Goal: Information Seeking & Learning: Learn about a topic

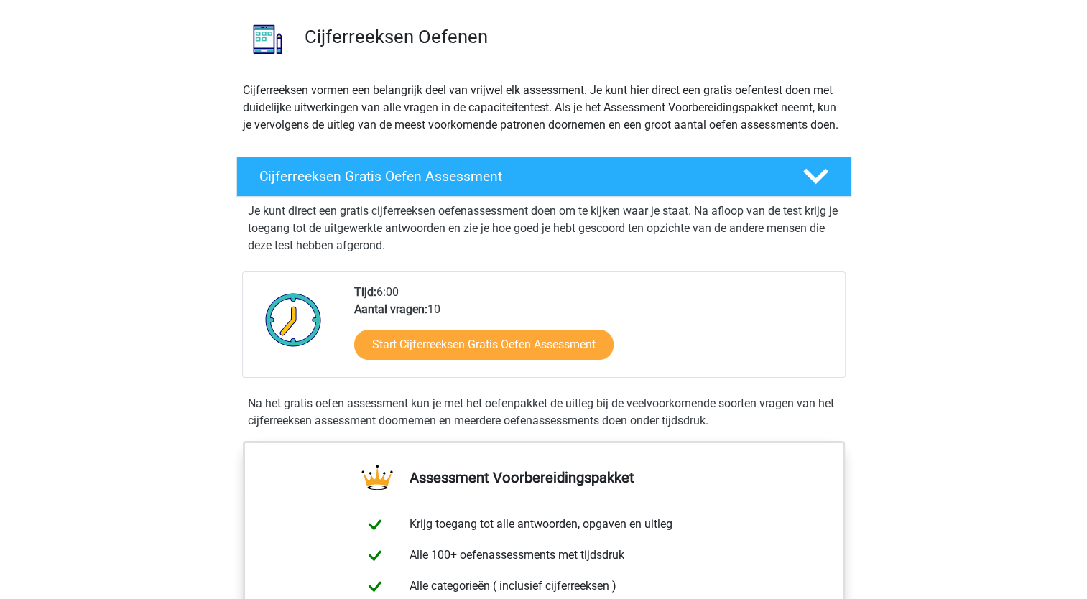
scroll to position [101, 0]
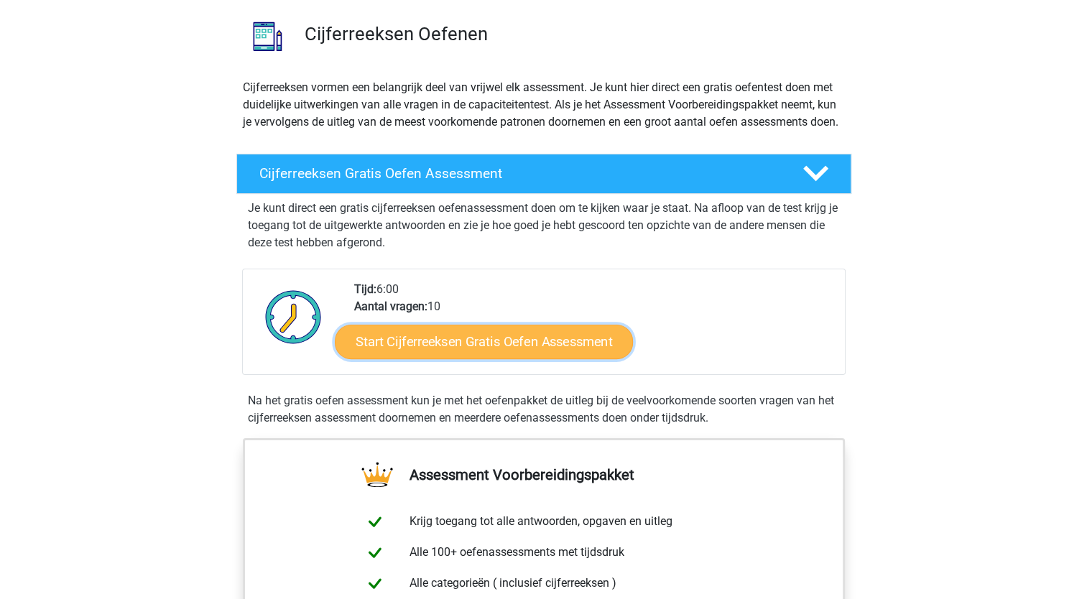
click at [488, 358] on link "Start Cijferreeksen Gratis Oefen Assessment" at bounding box center [484, 341] width 298 height 34
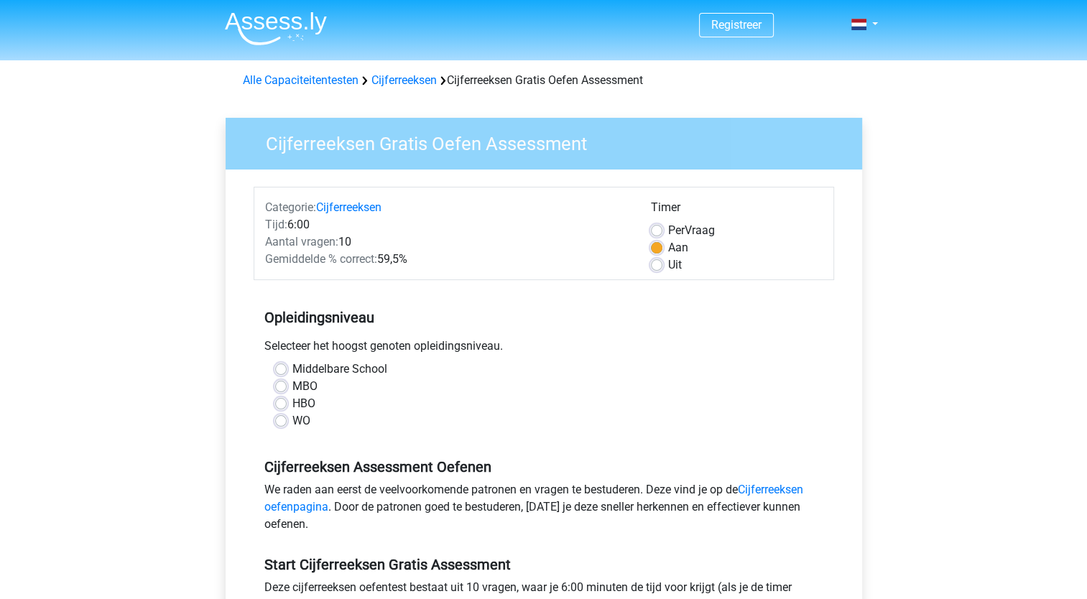
click at [292, 401] on label "HBO" at bounding box center [303, 403] width 23 height 17
click at [280, 401] on input "HBO" at bounding box center [280, 402] width 11 height 14
radio input "true"
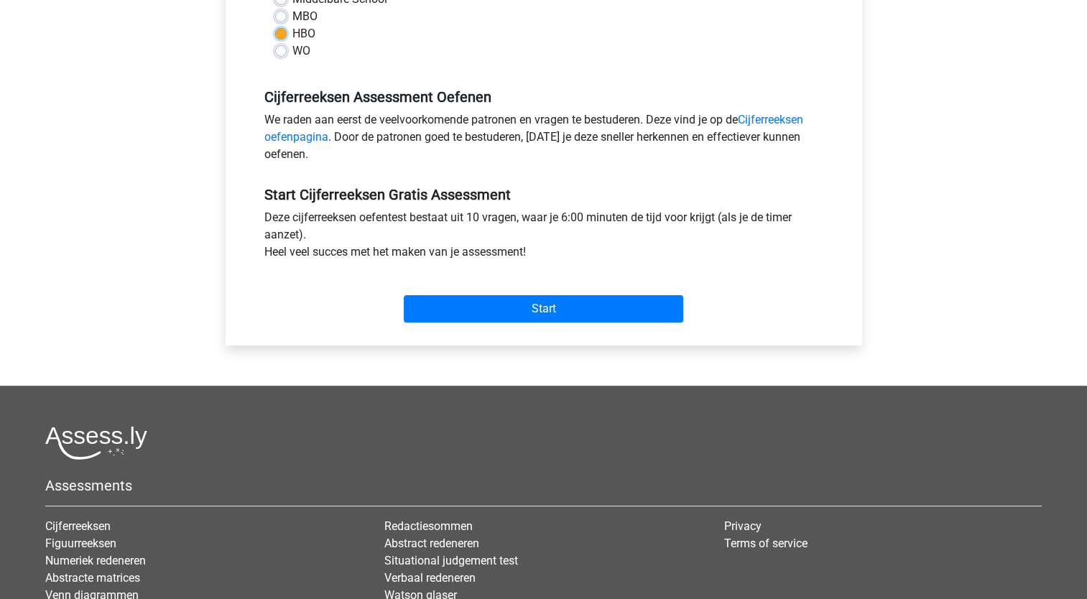
scroll to position [368, 0]
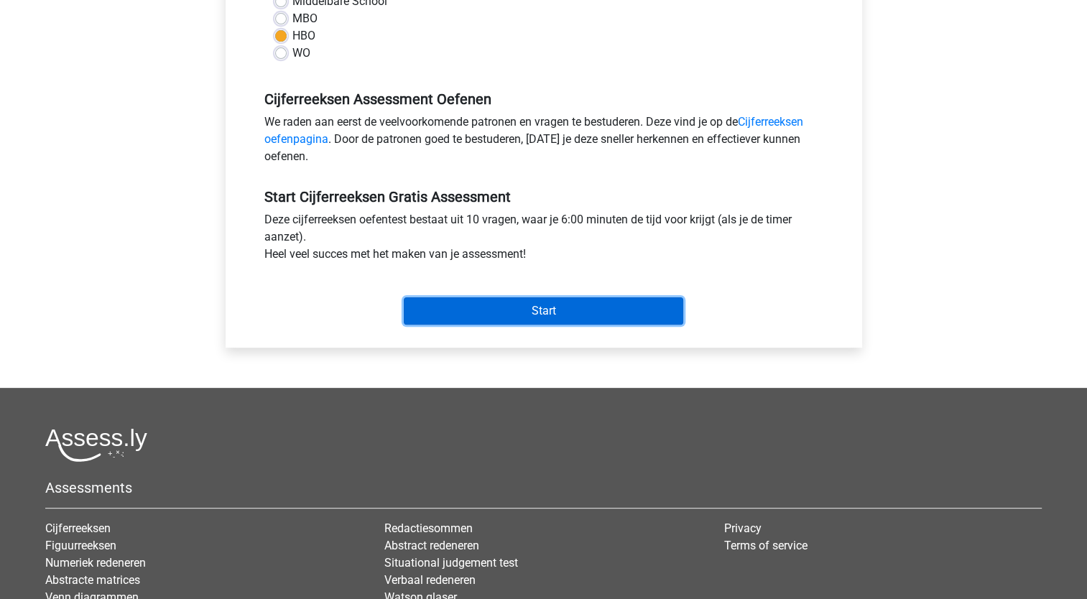
click at [532, 315] on input "Start" at bounding box center [543, 310] width 279 height 27
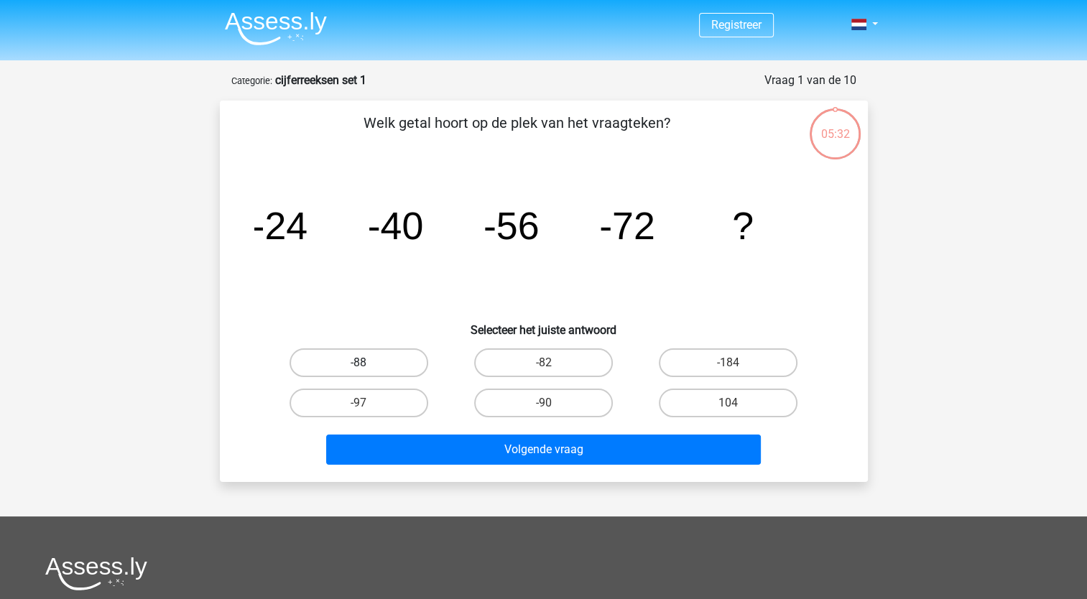
click at [398, 366] on label "-88" at bounding box center [358, 362] width 139 height 29
click at [368, 366] on input "-88" at bounding box center [362, 367] width 9 height 9
radio input "true"
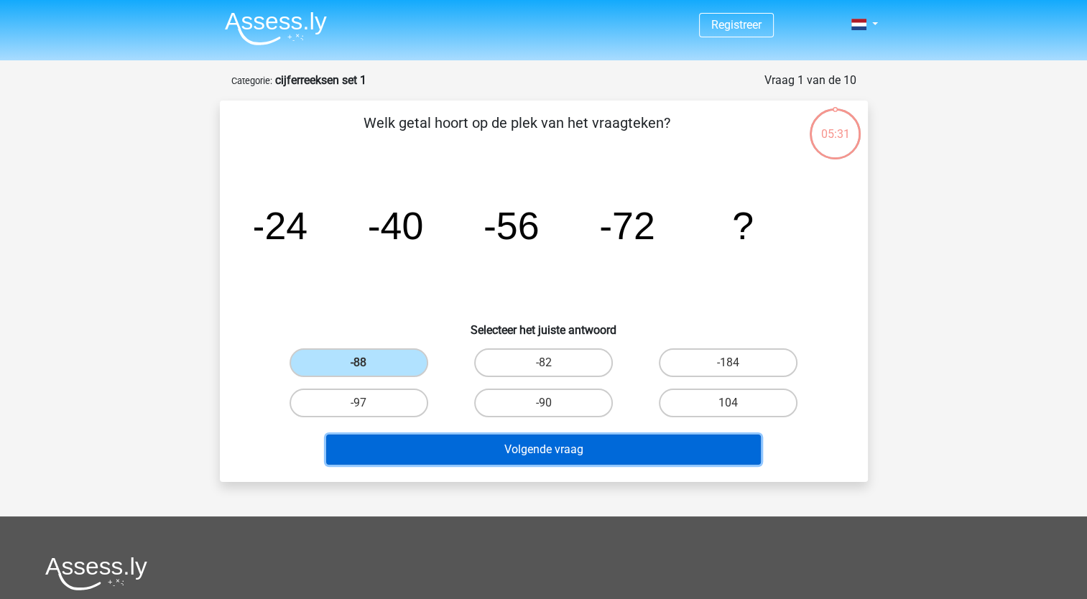
click at [441, 455] on button "Volgende vraag" at bounding box center [543, 450] width 435 height 30
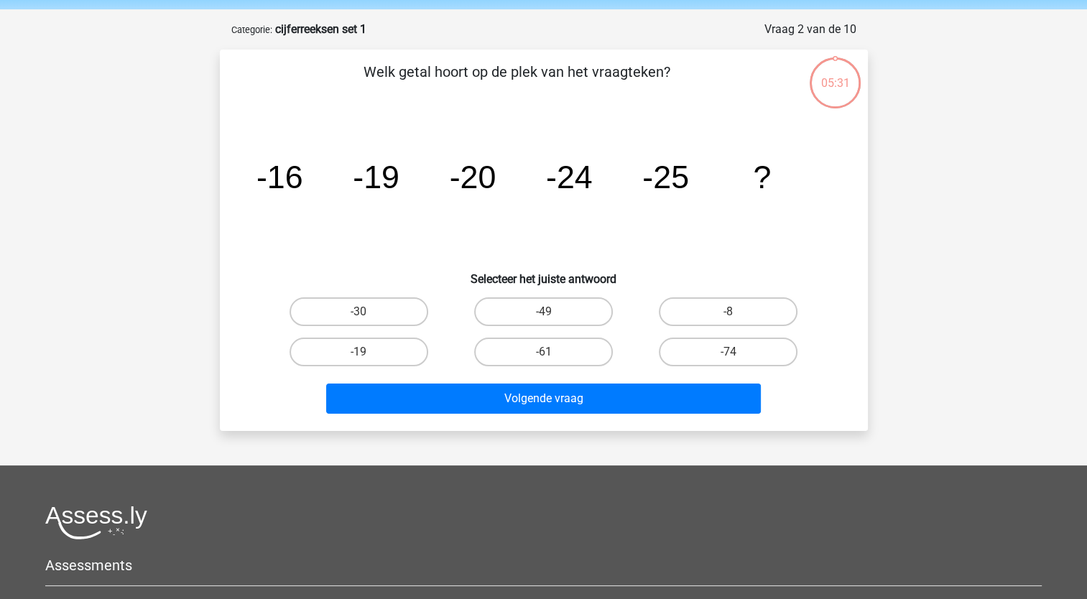
scroll to position [72, 0]
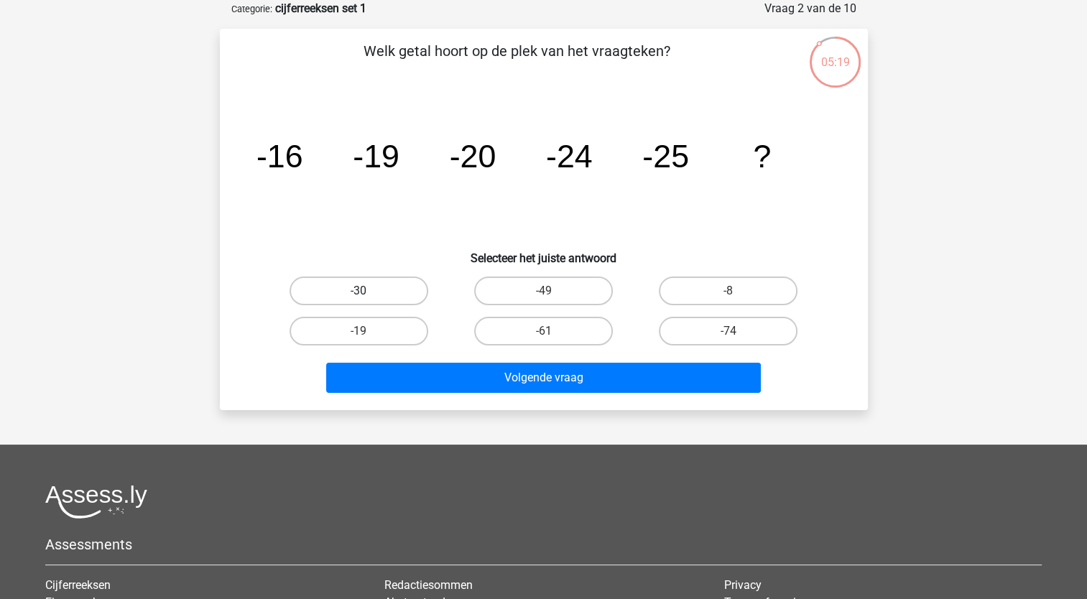
click at [374, 281] on label "-30" at bounding box center [358, 291] width 139 height 29
click at [368, 291] on input "-30" at bounding box center [362, 295] width 9 height 9
radio input "true"
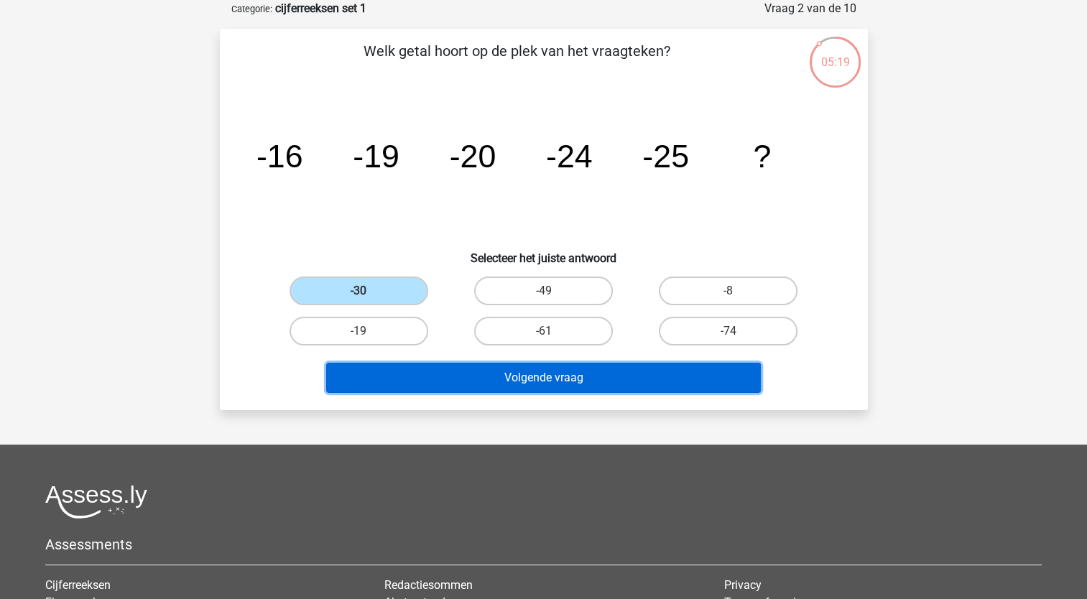
click at [437, 384] on button "Volgende vraag" at bounding box center [543, 378] width 435 height 30
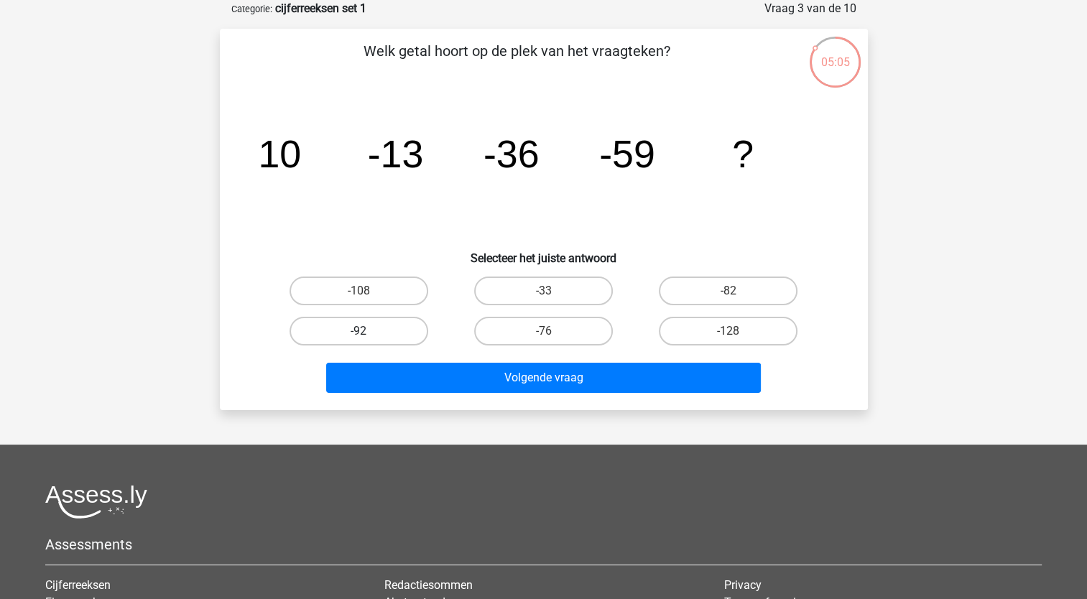
click at [390, 336] on label "-92" at bounding box center [358, 331] width 139 height 29
click at [368, 336] on input "-92" at bounding box center [362, 335] width 9 height 9
radio input "true"
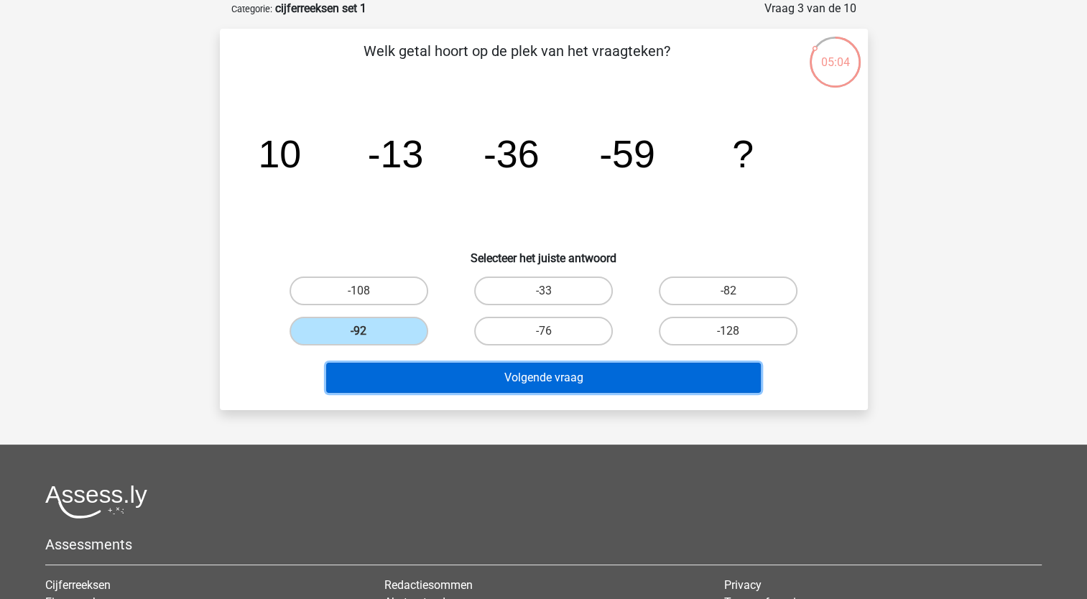
click at [419, 381] on button "Volgende vraag" at bounding box center [543, 378] width 435 height 30
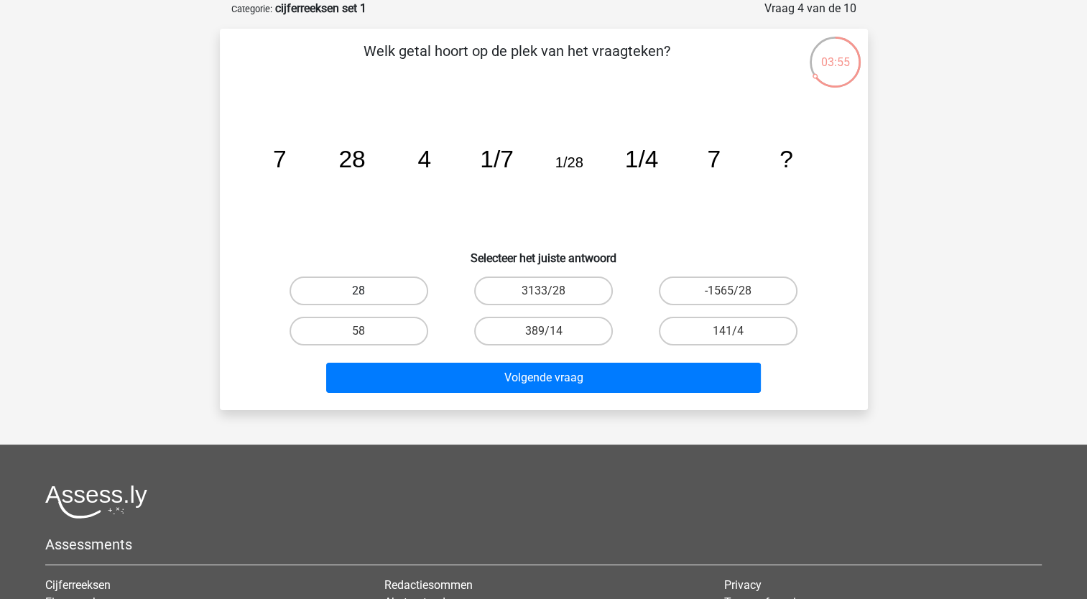
click at [354, 294] on label "28" at bounding box center [358, 291] width 139 height 29
click at [358, 294] on input "28" at bounding box center [362, 295] width 9 height 9
radio input "true"
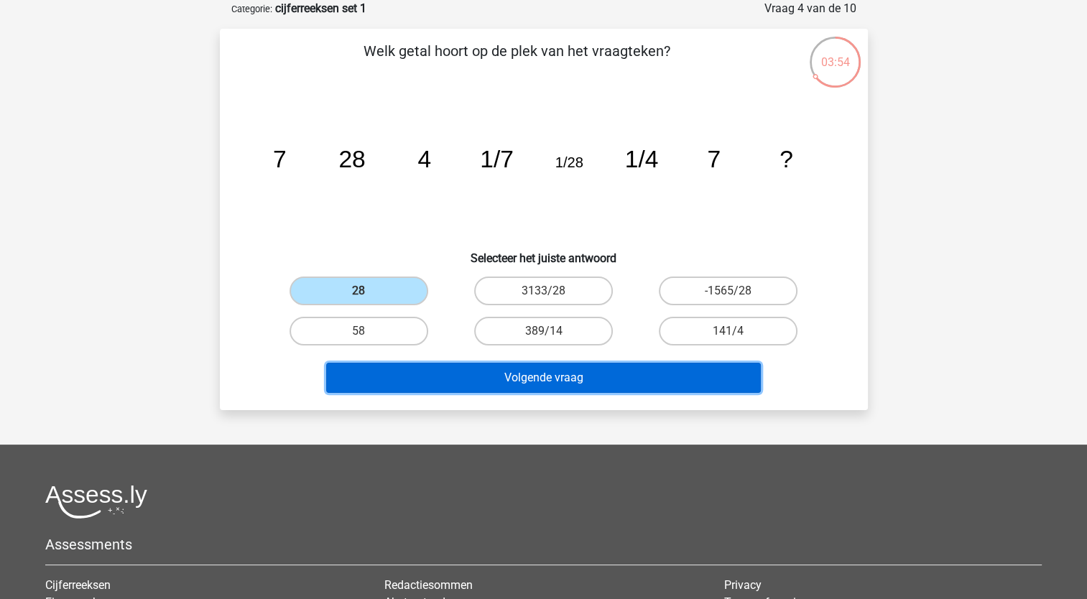
click at [410, 373] on button "Volgende vraag" at bounding box center [543, 378] width 435 height 30
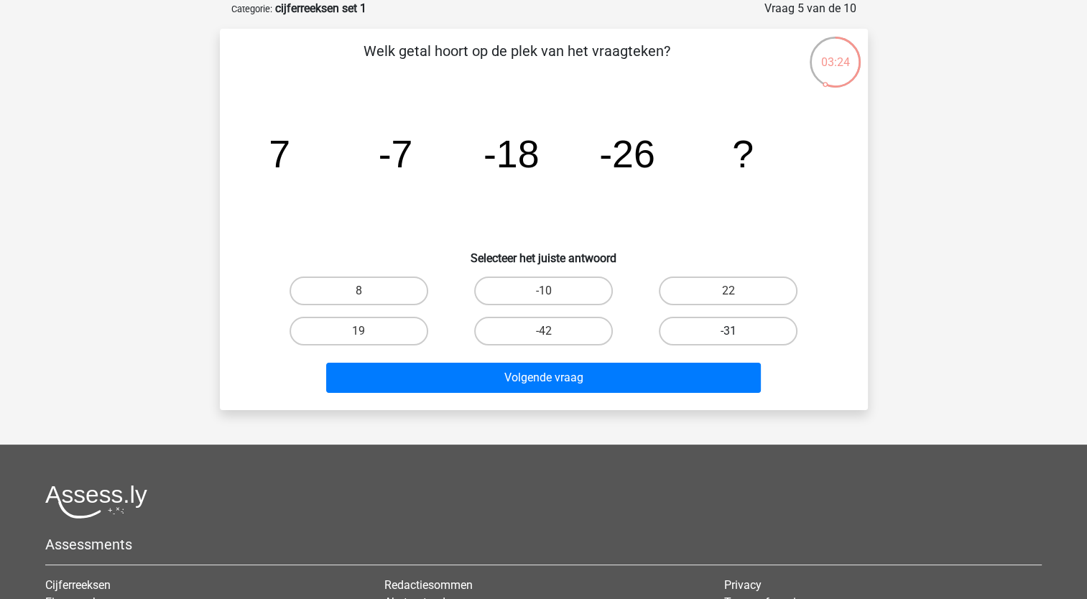
click at [707, 333] on label "-31" at bounding box center [728, 331] width 139 height 29
click at [728, 333] on input "-31" at bounding box center [732, 335] width 9 height 9
radio input "true"
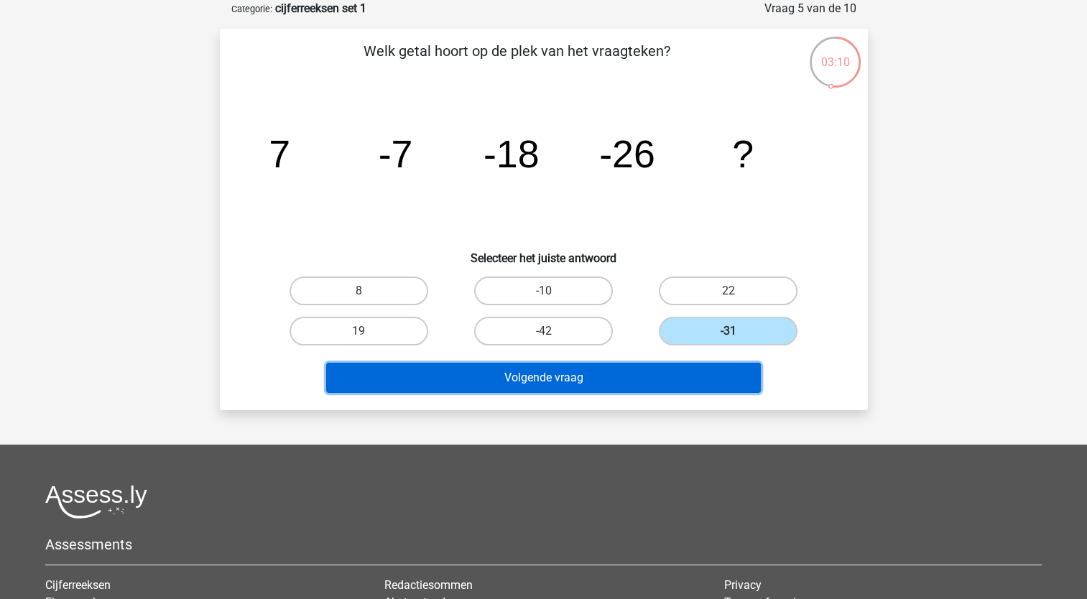
click at [554, 377] on button "Volgende vraag" at bounding box center [543, 378] width 435 height 30
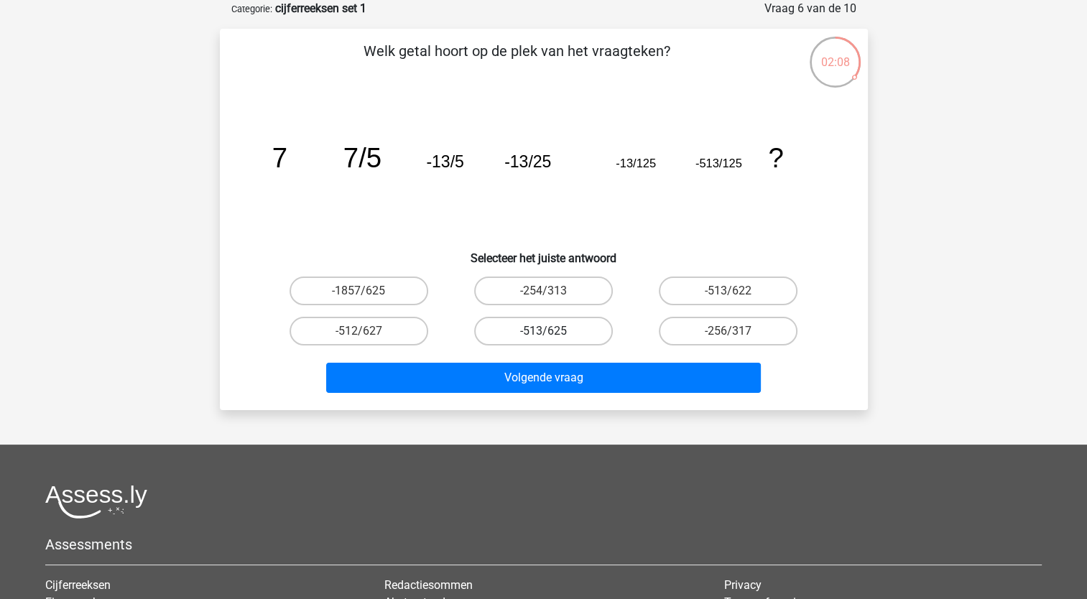
click at [583, 325] on label "-513/625" at bounding box center [543, 331] width 139 height 29
click at [552, 331] on input "-513/625" at bounding box center [547, 335] width 9 height 9
radio input "true"
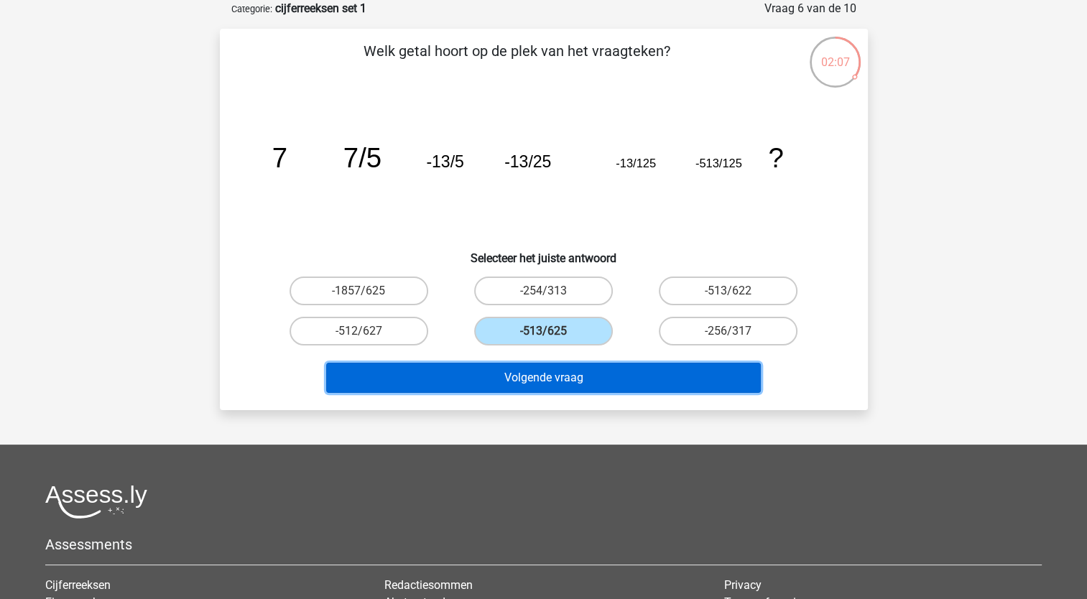
click at [533, 376] on button "Volgende vraag" at bounding box center [543, 378] width 435 height 30
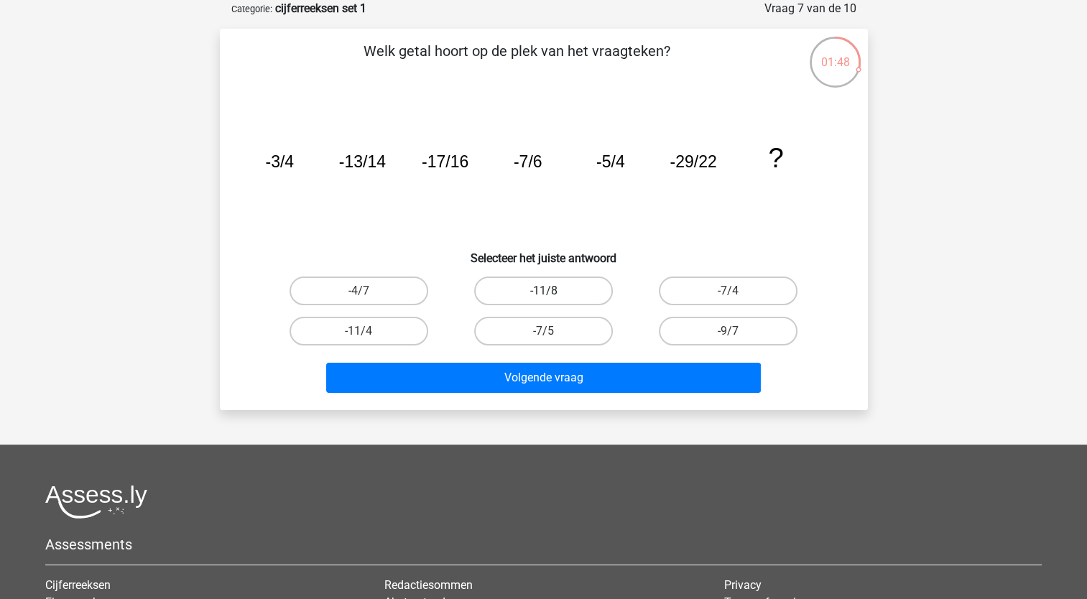
click at [539, 289] on label "-11/8" at bounding box center [543, 291] width 139 height 29
click at [543, 291] on input "-11/8" at bounding box center [547, 295] width 9 height 9
radio input "true"
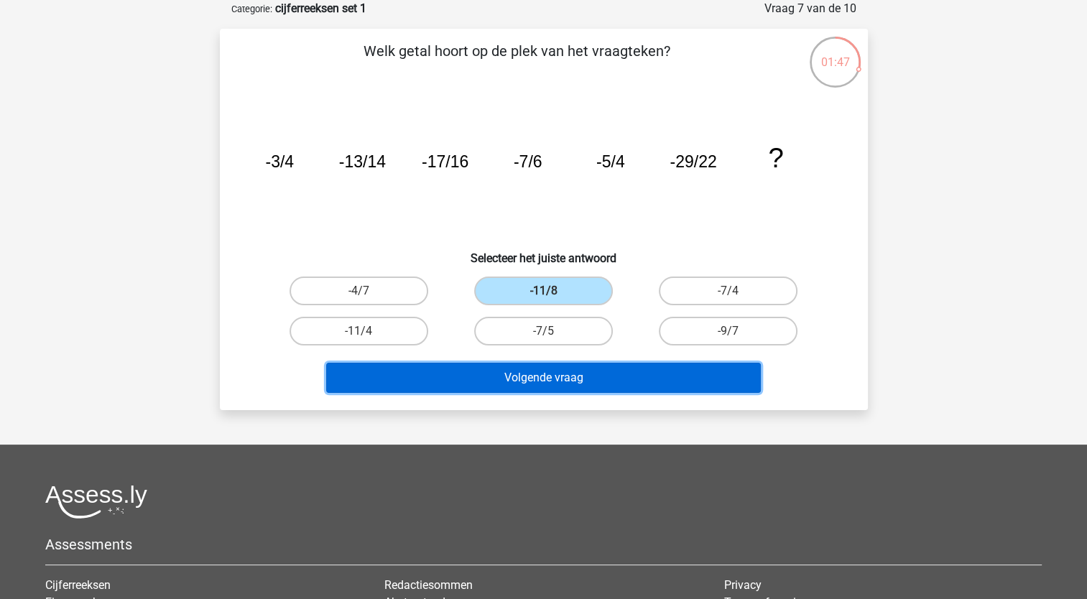
click at [524, 372] on button "Volgende vraag" at bounding box center [543, 378] width 435 height 30
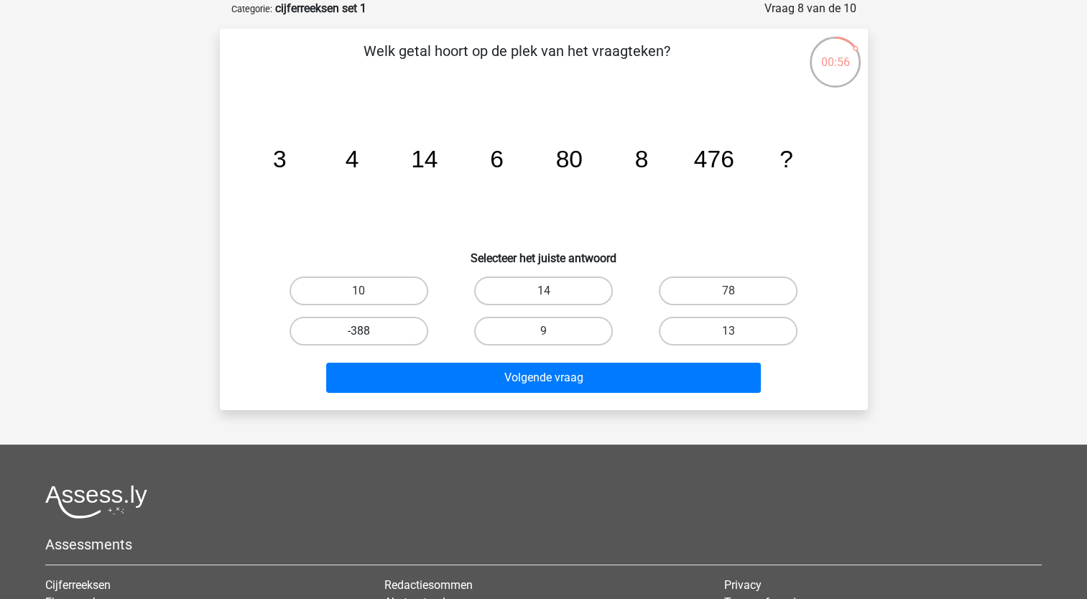
click at [379, 317] on label "-388" at bounding box center [358, 331] width 139 height 29
click at [368, 331] on input "-388" at bounding box center [362, 335] width 9 height 9
radio input "true"
click at [417, 289] on label "10" at bounding box center [358, 291] width 139 height 29
click at [368, 291] on input "10" at bounding box center [362, 295] width 9 height 9
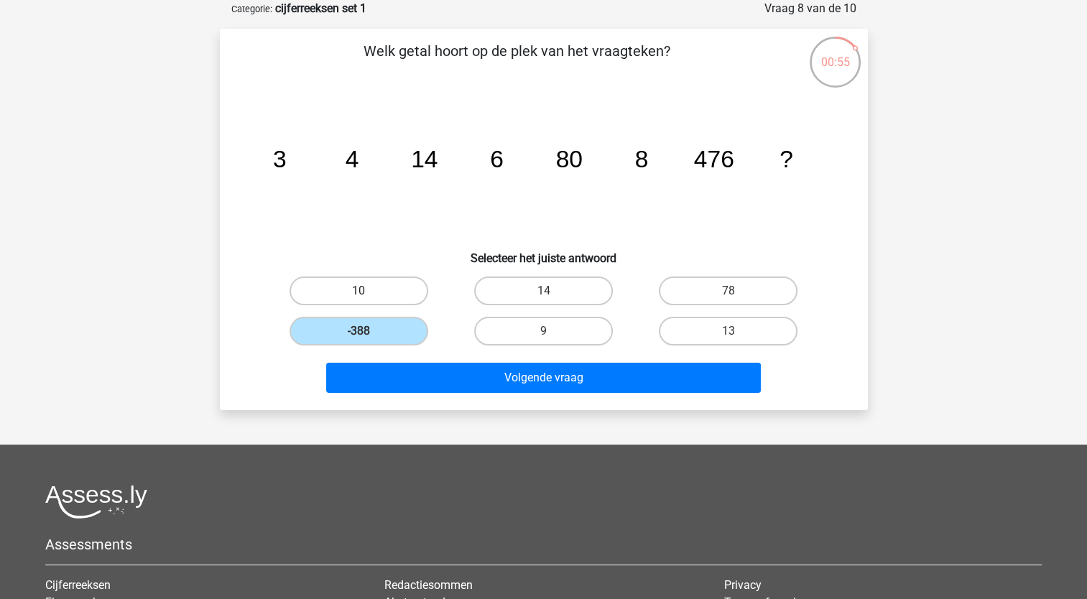
radio input "true"
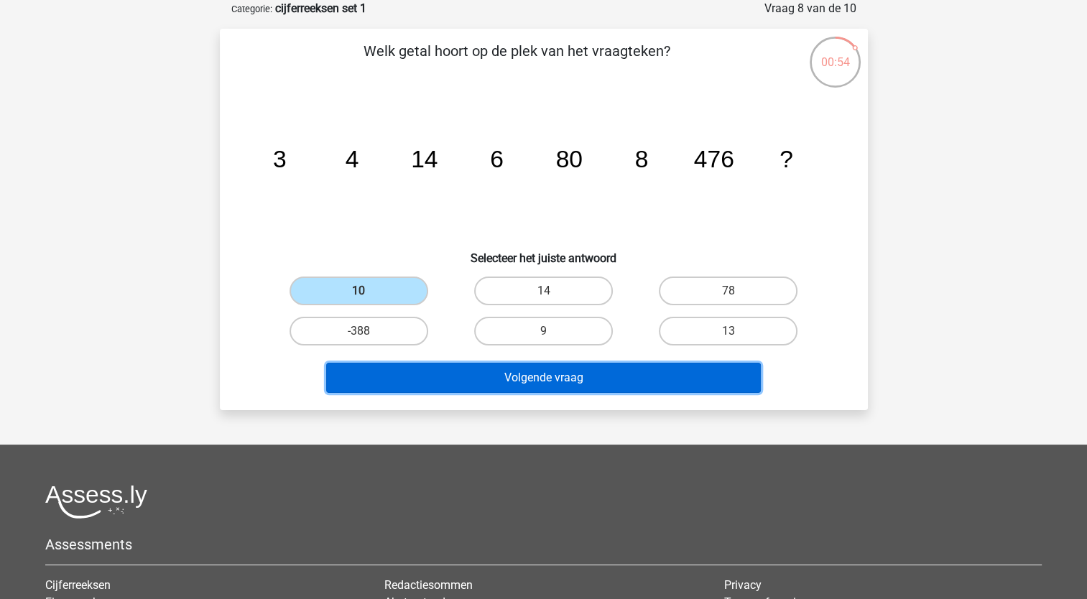
click at [464, 375] on button "Volgende vraag" at bounding box center [543, 378] width 435 height 30
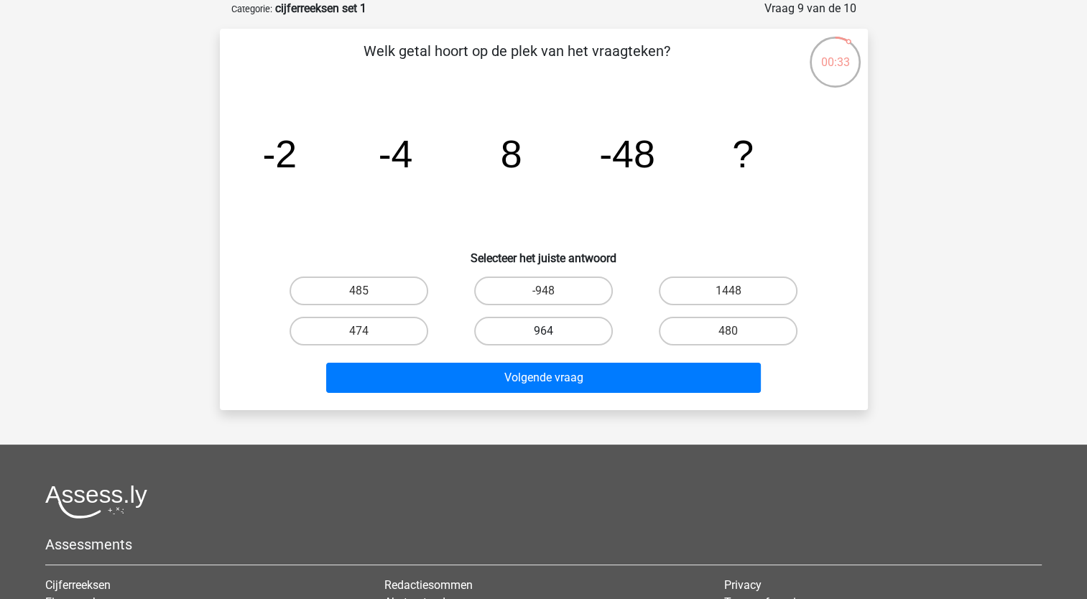
click at [563, 340] on label "964" at bounding box center [543, 331] width 139 height 29
click at [552, 340] on input "964" at bounding box center [547, 335] width 9 height 9
radio input "true"
click at [580, 274] on div "-948" at bounding box center [543, 291] width 185 height 40
click at [574, 284] on label "-948" at bounding box center [543, 291] width 139 height 29
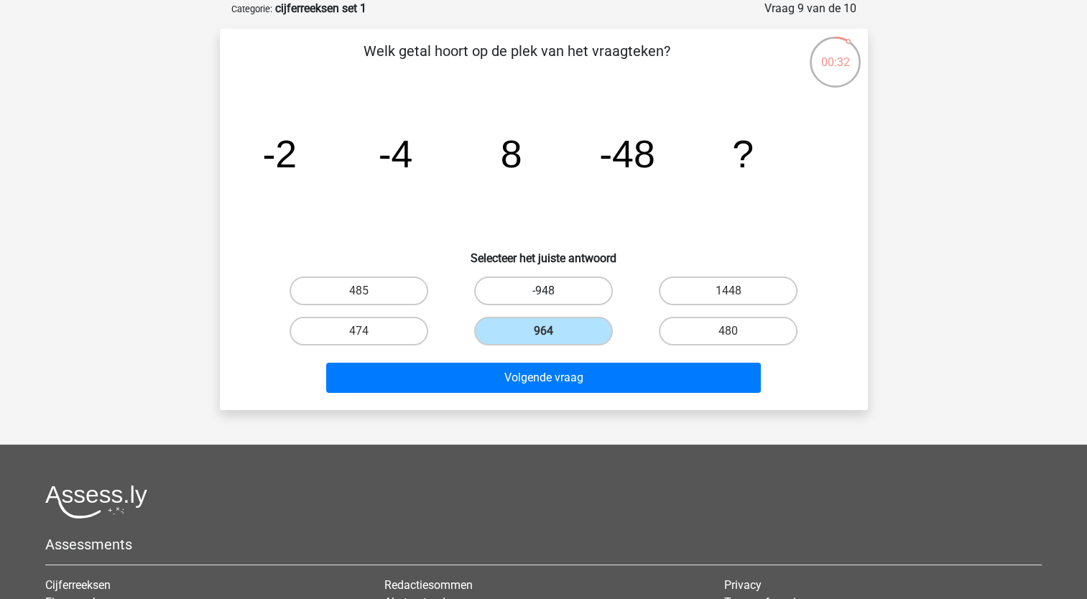
click at [552, 291] on input "-948" at bounding box center [547, 295] width 9 height 9
radio input "true"
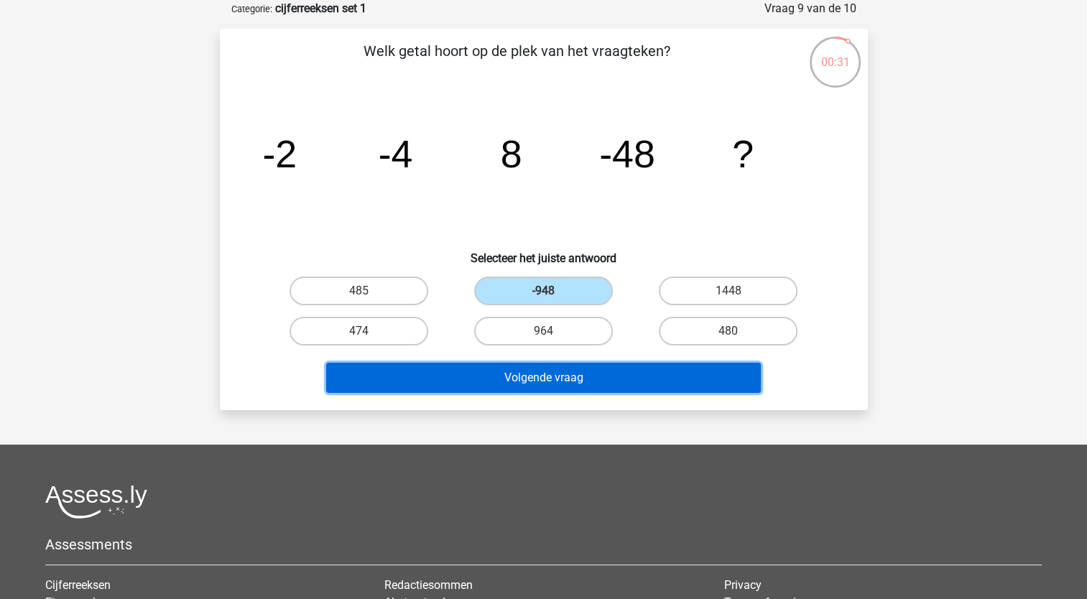
click at [567, 374] on button "Volgende vraag" at bounding box center [543, 378] width 435 height 30
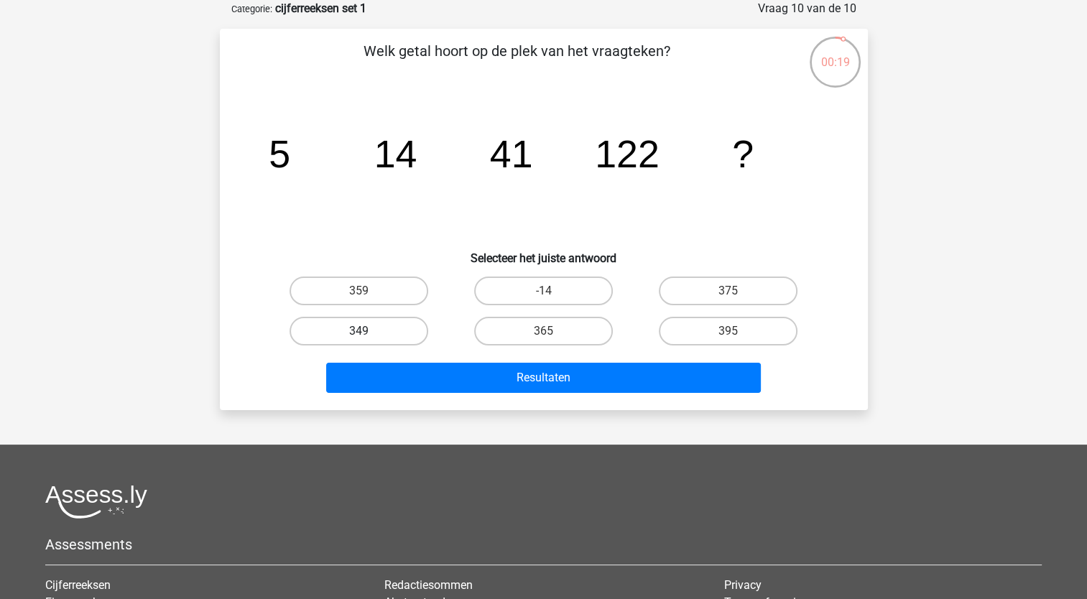
click at [380, 326] on label "349" at bounding box center [358, 331] width 139 height 29
click at [368, 331] on input "349" at bounding box center [362, 335] width 9 height 9
radio input "true"
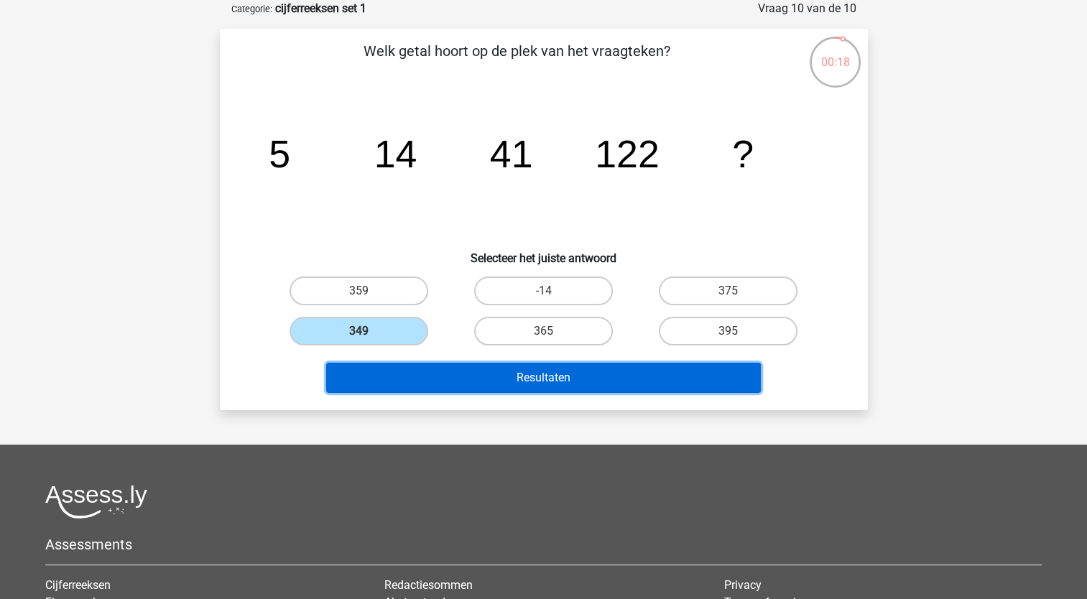
click at [411, 380] on button "Resultaten" at bounding box center [543, 378] width 435 height 30
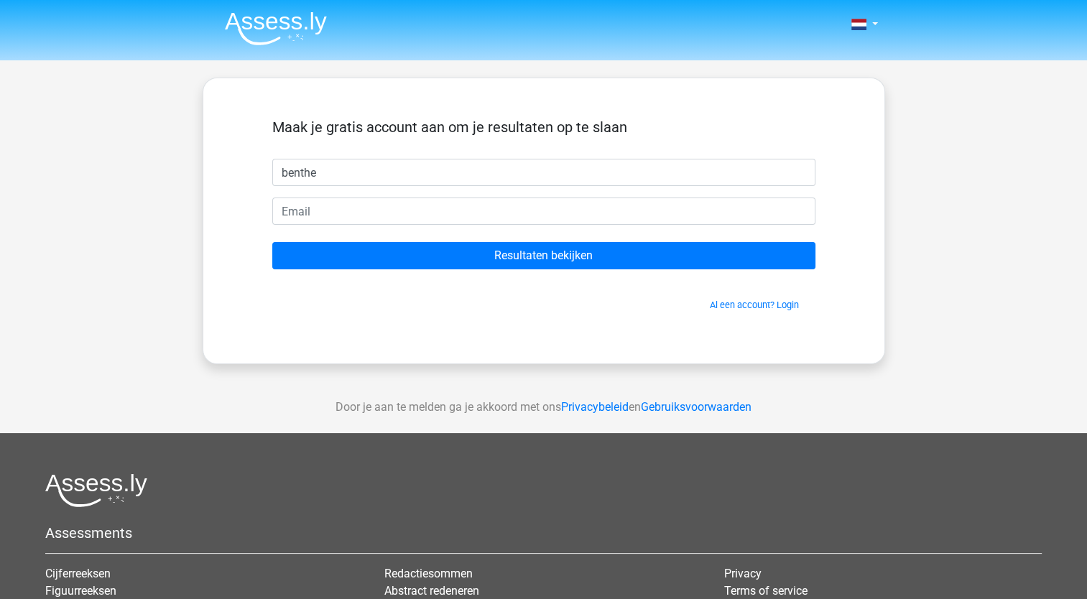
type input "benthe"
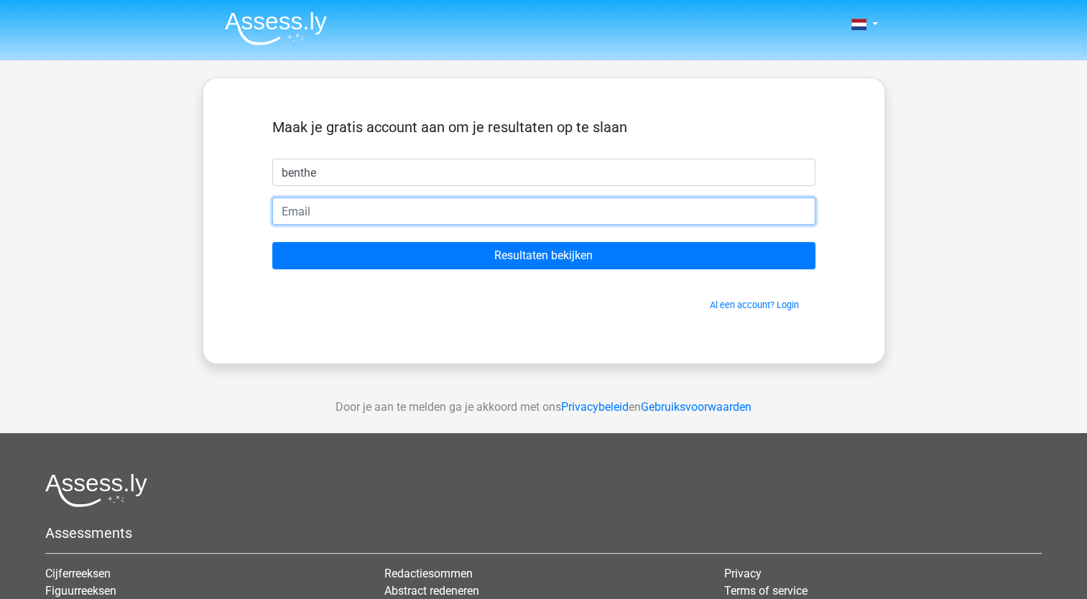
click at [460, 202] on input "email" at bounding box center [543, 211] width 543 height 27
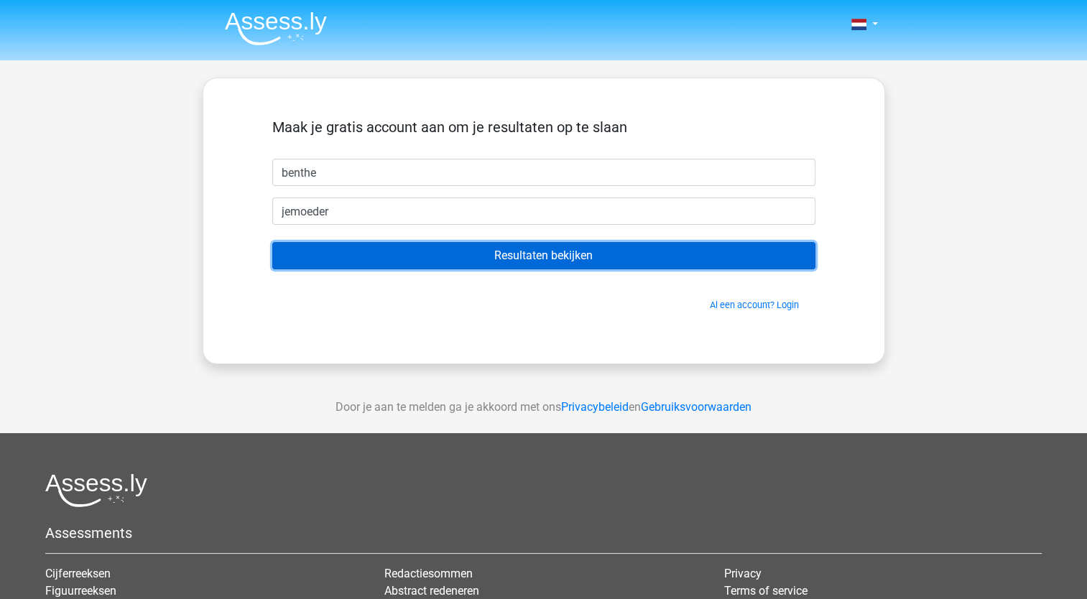
click at [457, 256] on input "Resultaten bekijken" at bounding box center [543, 255] width 543 height 27
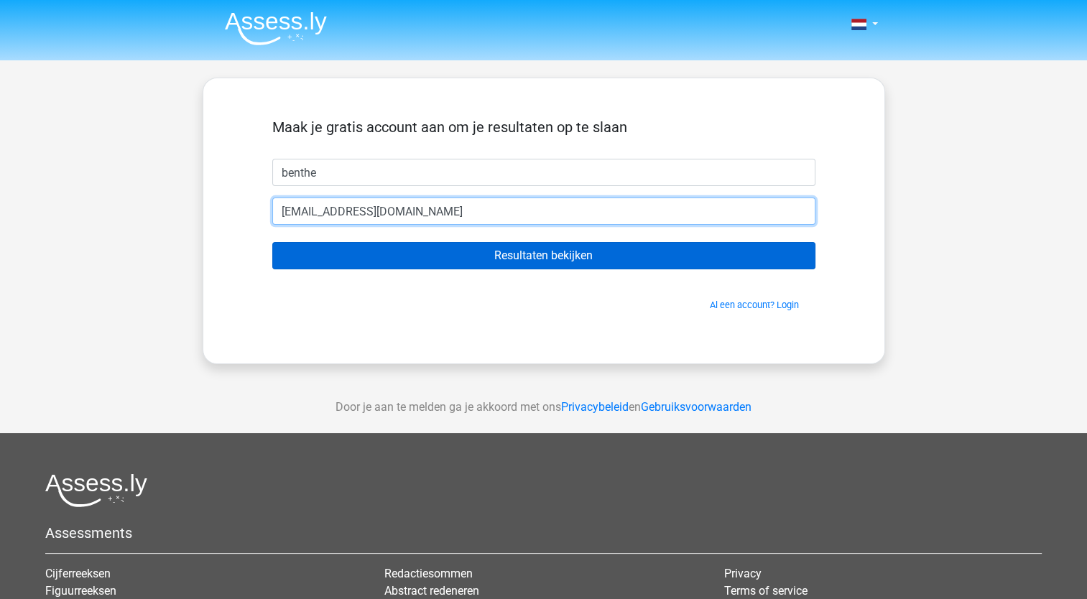
type input "jemoeder@gmail.com"
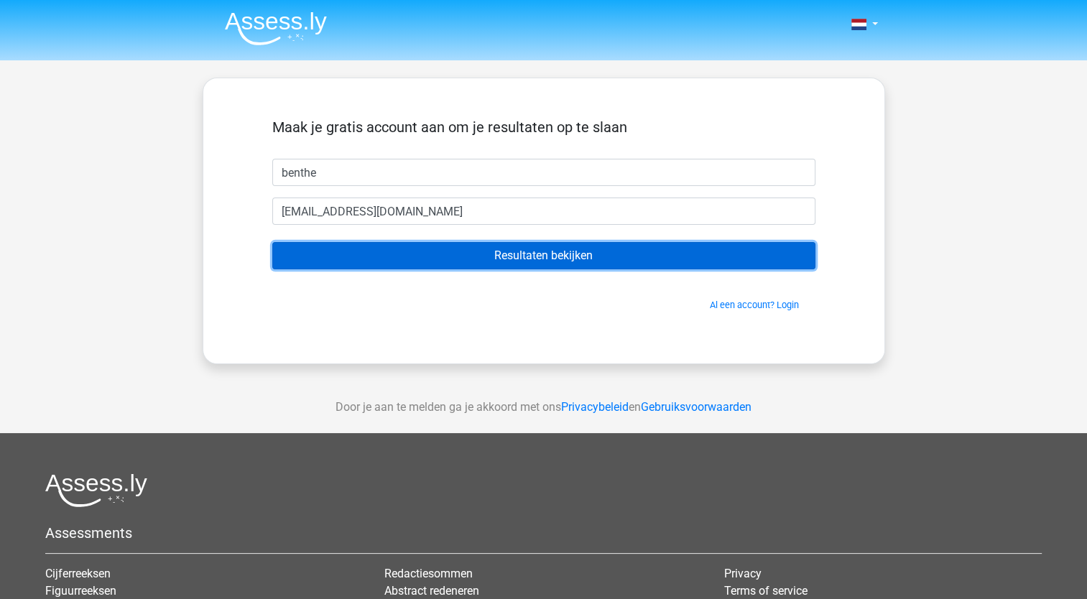
click at [381, 252] on input "Resultaten bekijken" at bounding box center [543, 255] width 543 height 27
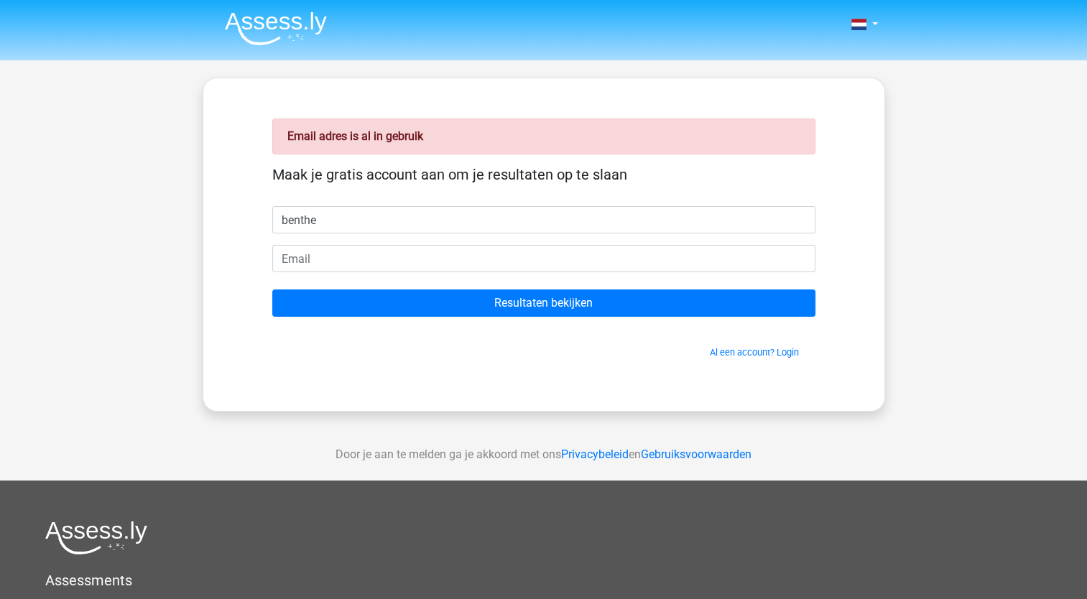
type input "benthe"
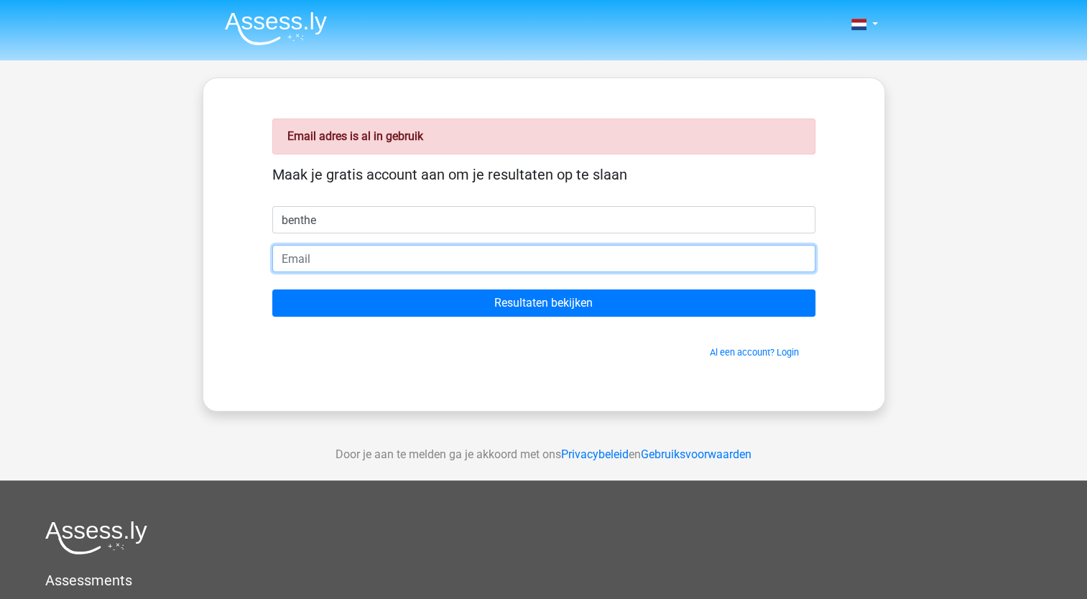
click at [285, 259] on input "email" at bounding box center [543, 258] width 543 height 27
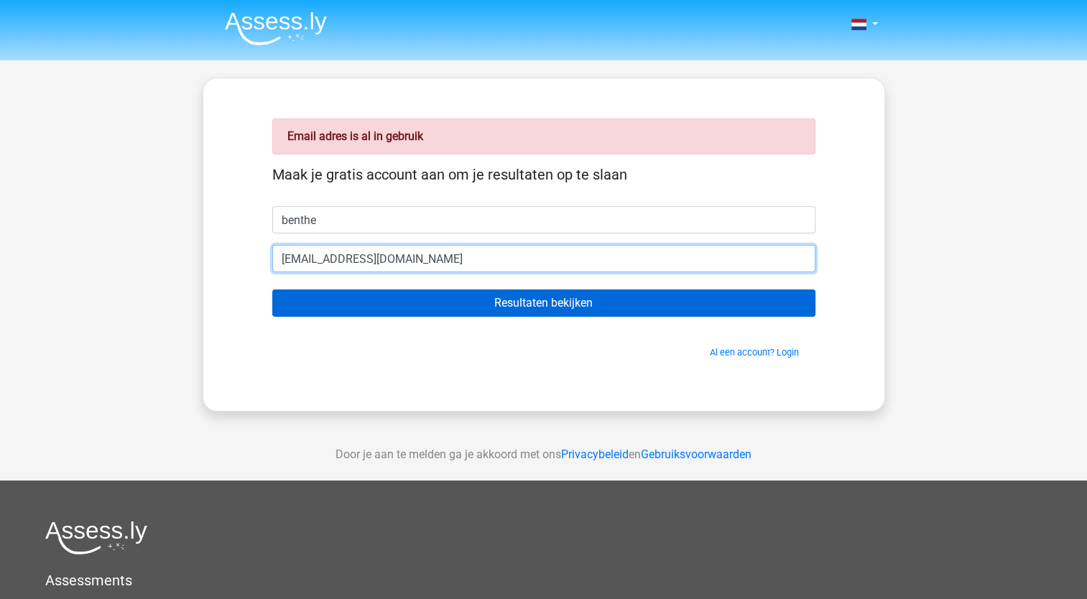
type input "[EMAIL_ADDRESS][DOMAIN_NAME]"
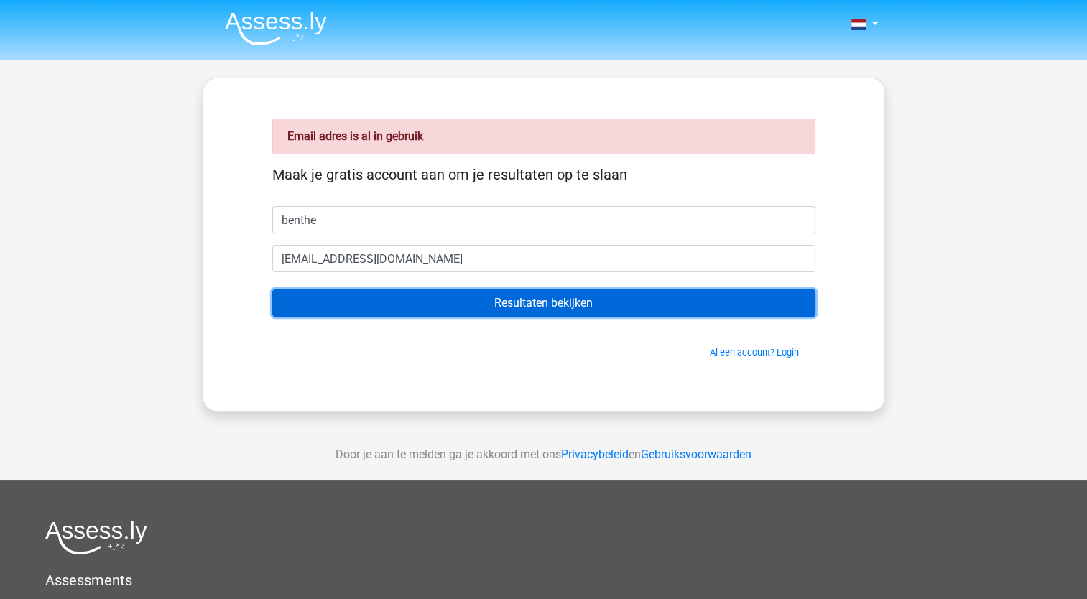
click at [318, 308] on input "Resultaten bekijken" at bounding box center [543, 302] width 543 height 27
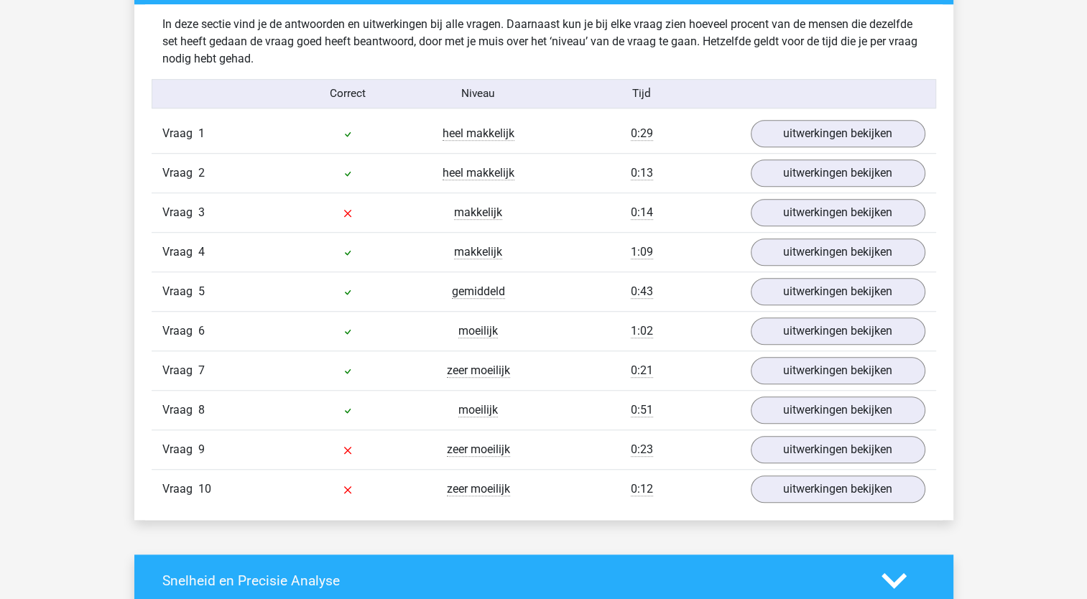
scroll to position [1125, 0]
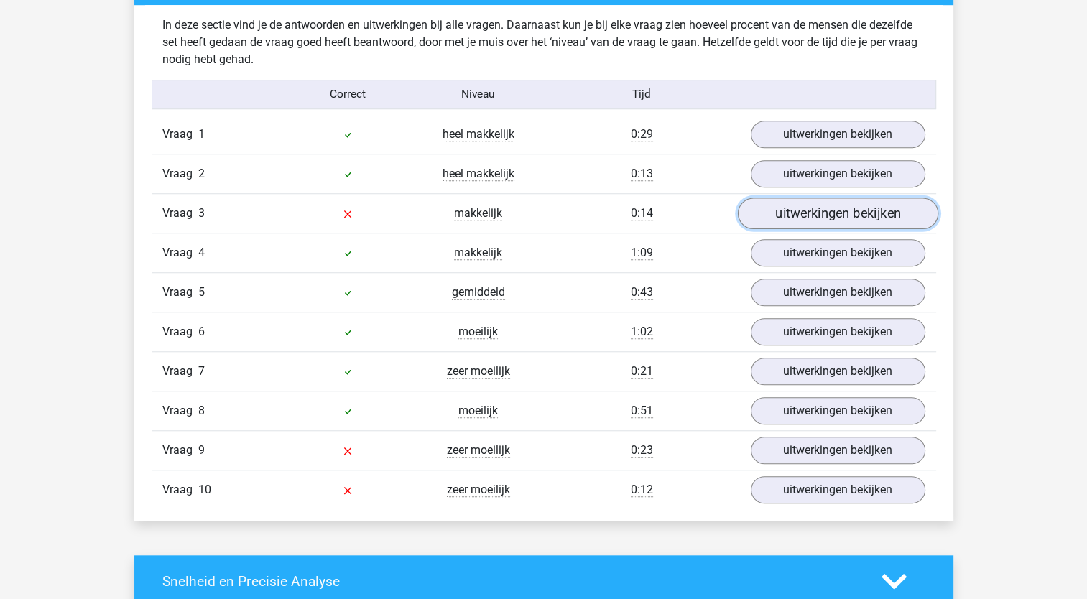
click at [804, 214] on link "uitwerkingen bekijken" at bounding box center [837, 214] width 200 height 32
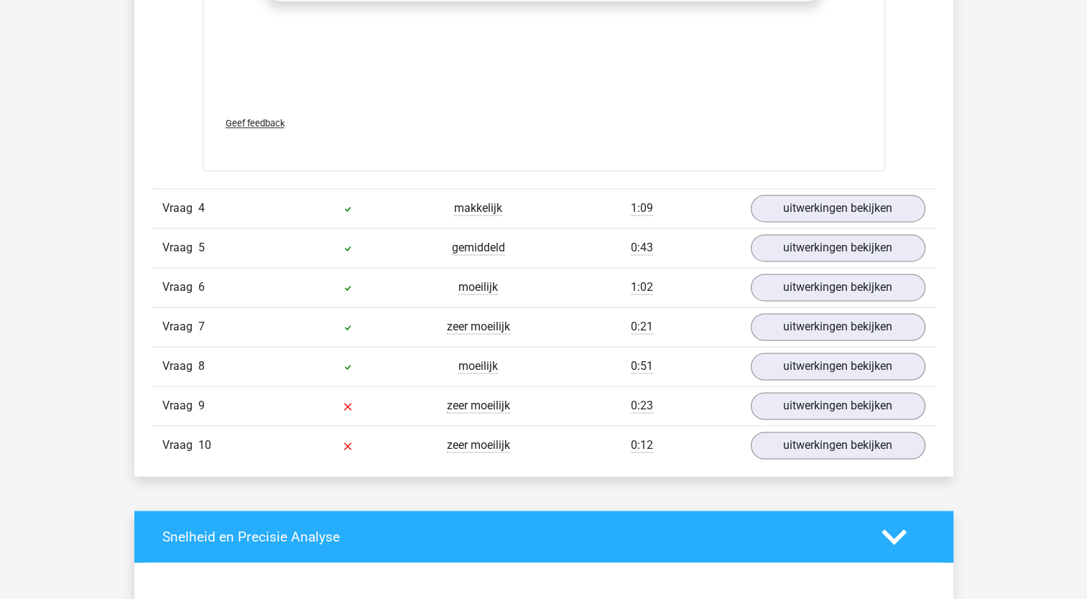
scroll to position [2058, 0]
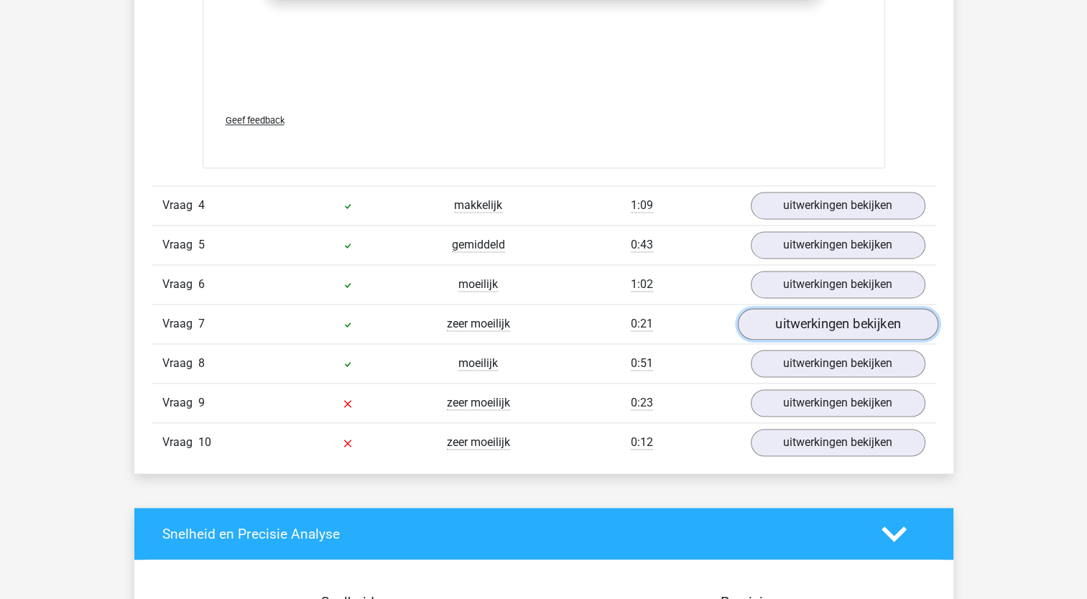
click at [784, 322] on link "uitwerkingen bekijken" at bounding box center [837, 324] width 200 height 32
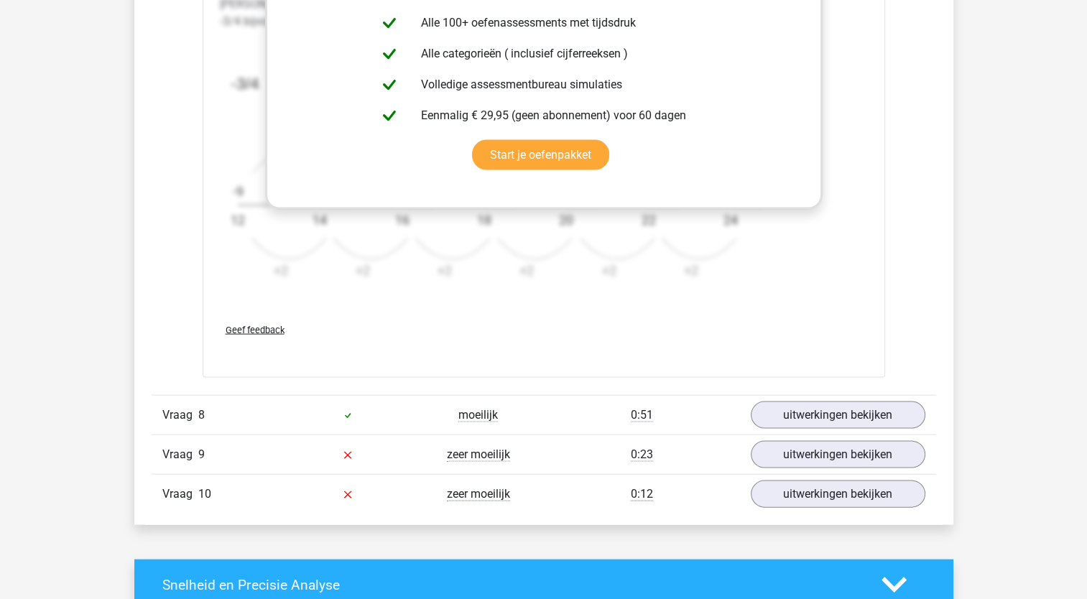
scroll to position [2910, 0]
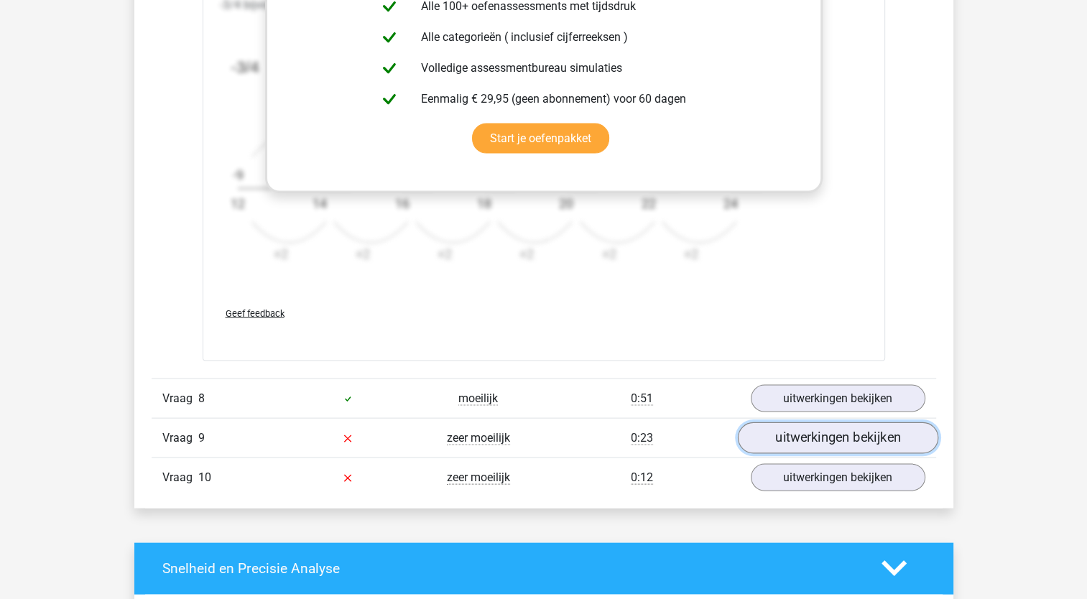
click at [797, 440] on link "uitwerkingen bekijken" at bounding box center [837, 438] width 200 height 32
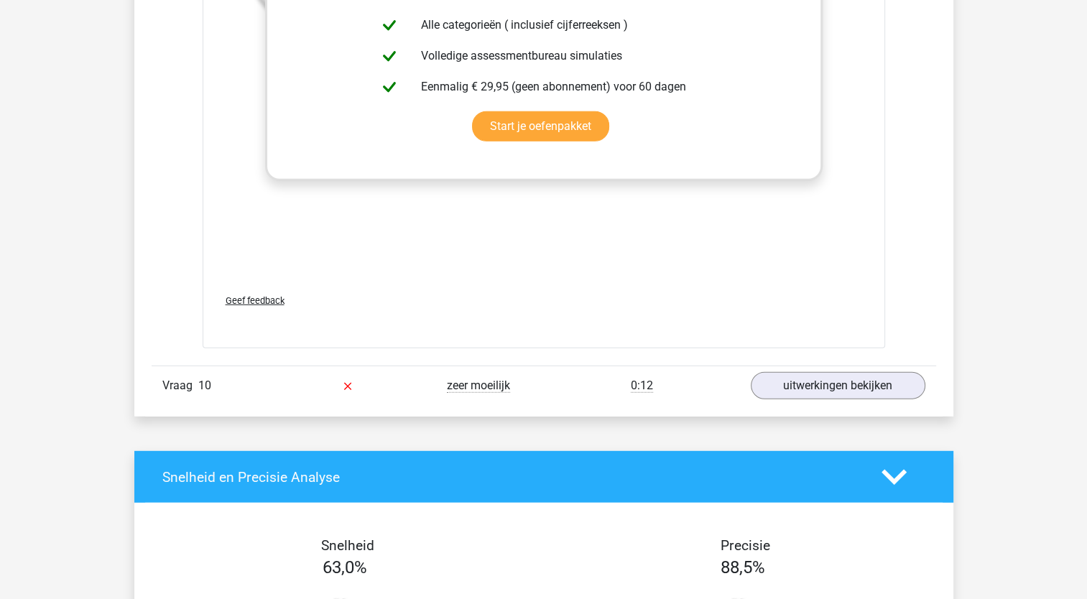
scroll to position [4041, 0]
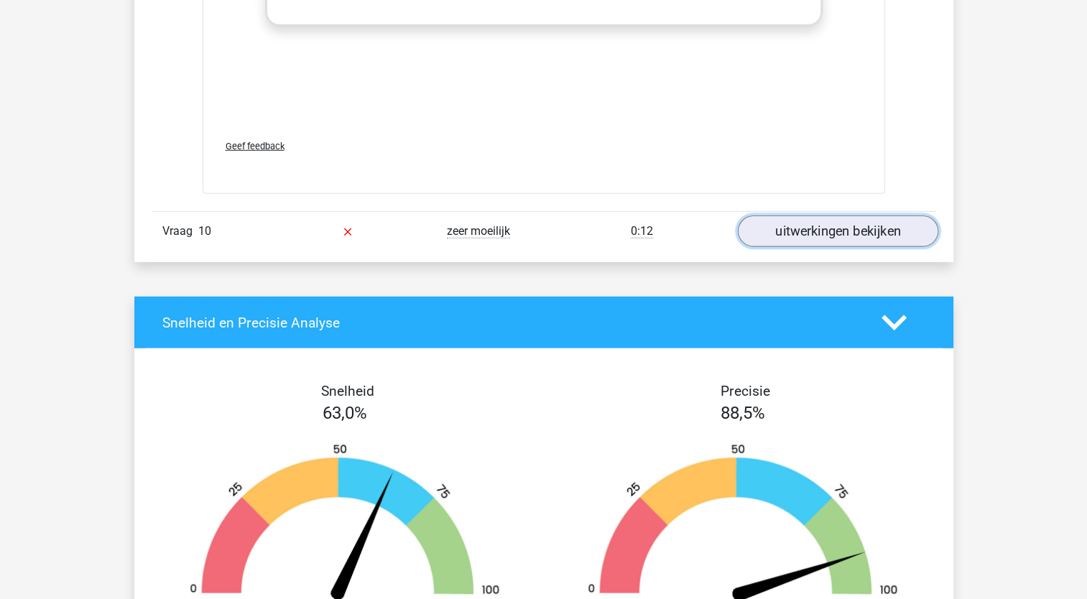
click at [790, 238] on link "uitwerkingen bekijken" at bounding box center [837, 232] width 200 height 32
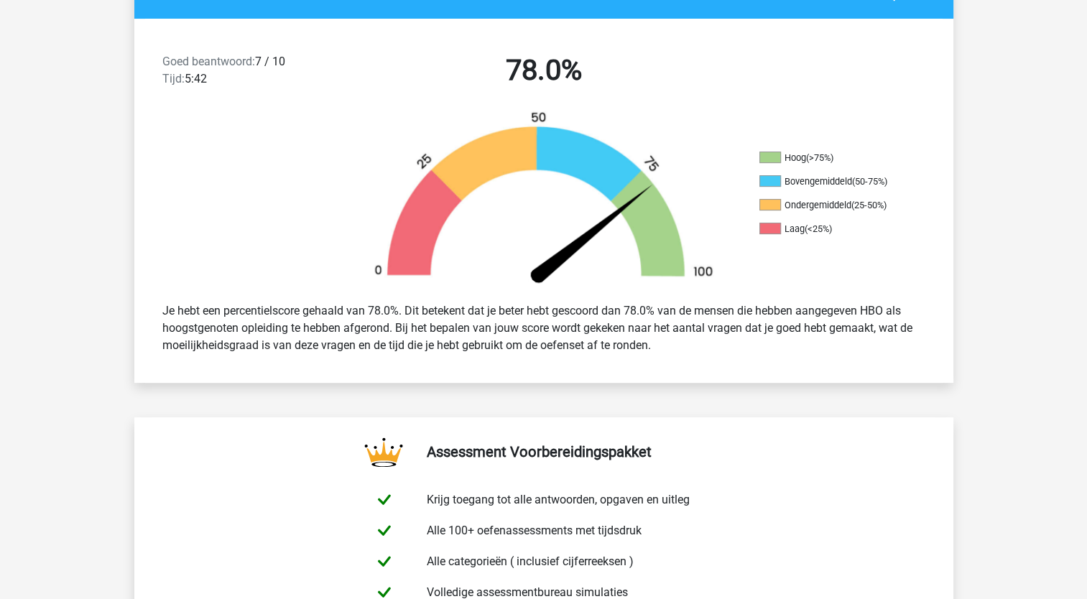
scroll to position [0, 0]
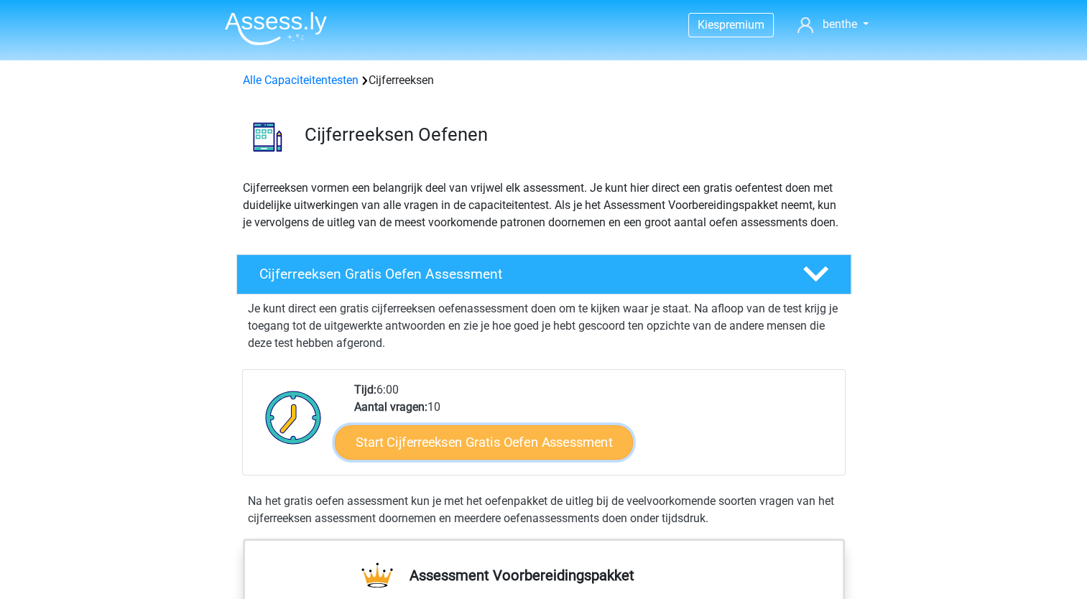
click at [396, 454] on link "Start Cijferreeksen Gratis Oefen Assessment" at bounding box center [484, 441] width 298 height 34
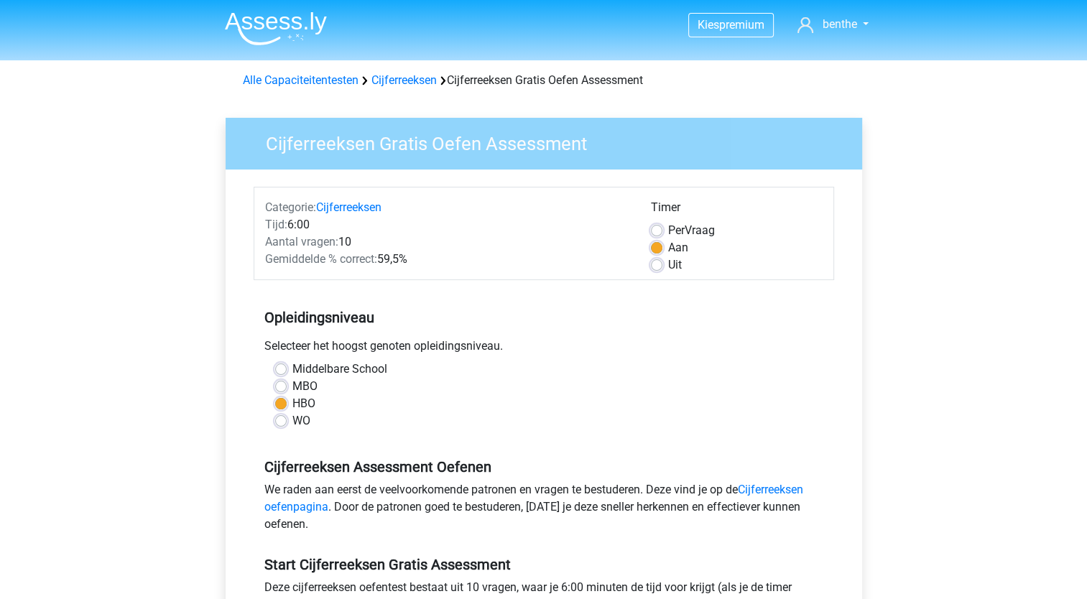
click at [289, 423] on div "WO" at bounding box center [543, 420] width 537 height 17
click at [292, 420] on label "WO" at bounding box center [301, 420] width 18 height 17
click at [279, 420] on input "WO" at bounding box center [280, 419] width 11 height 14
radio input "true"
click at [292, 381] on label "MBO" at bounding box center [304, 386] width 25 height 17
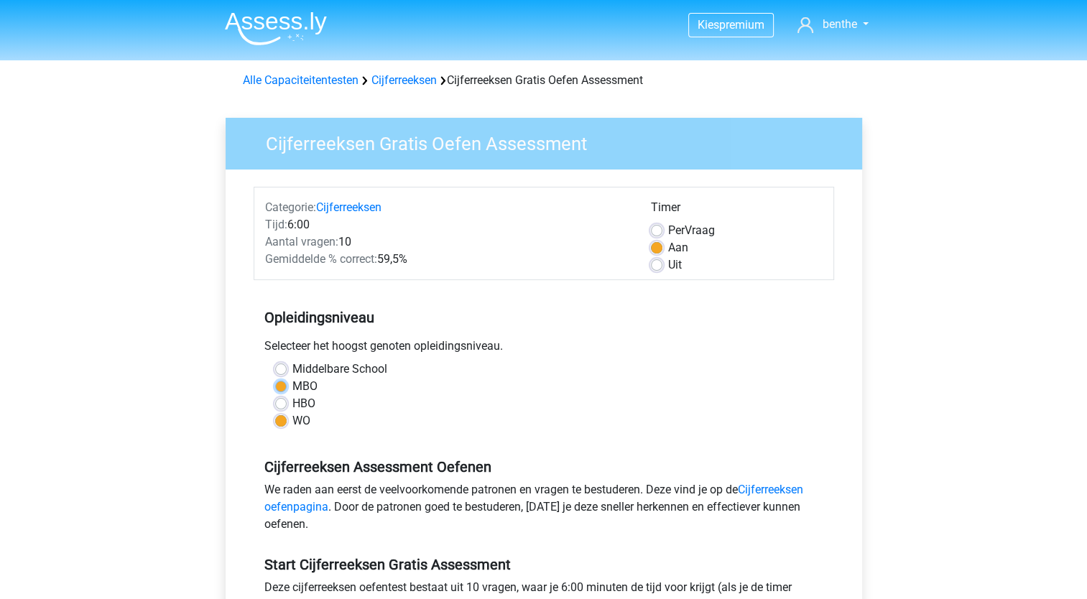
click at [277, 381] on input "MBO" at bounding box center [280, 385] width 11 height 14
radio input "true"
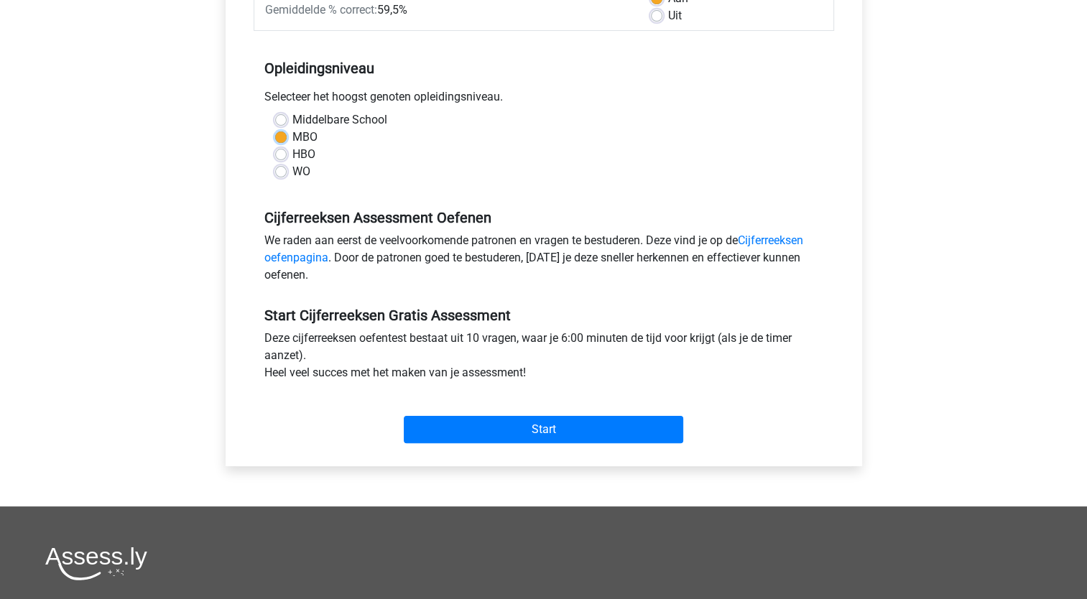
scroll to position [281, 0]
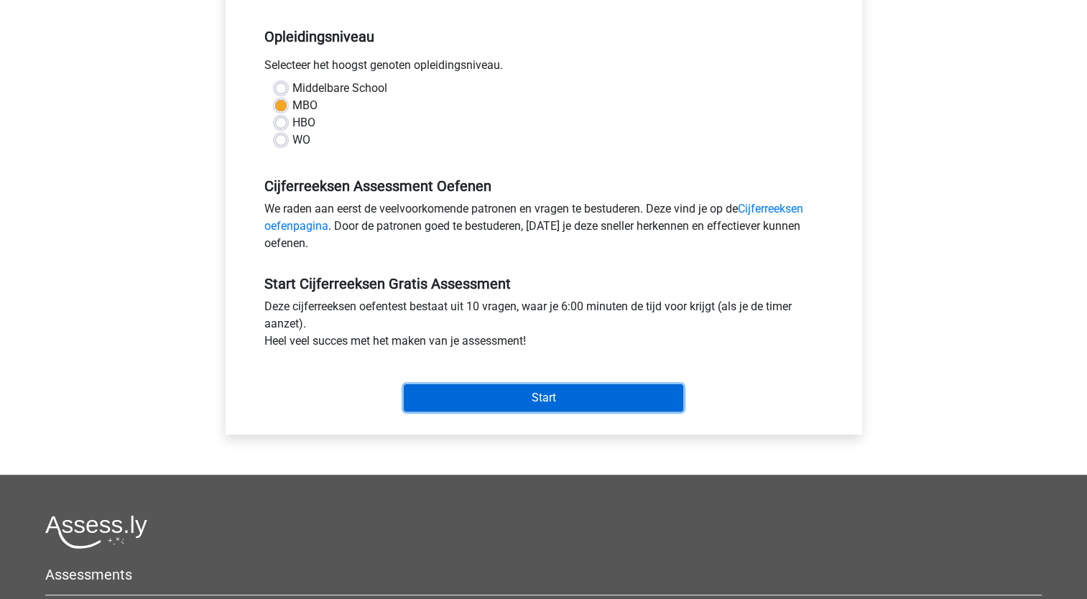
click at [465, 404] on input "Start" at bounding box center [543, 397] width 279 height 27
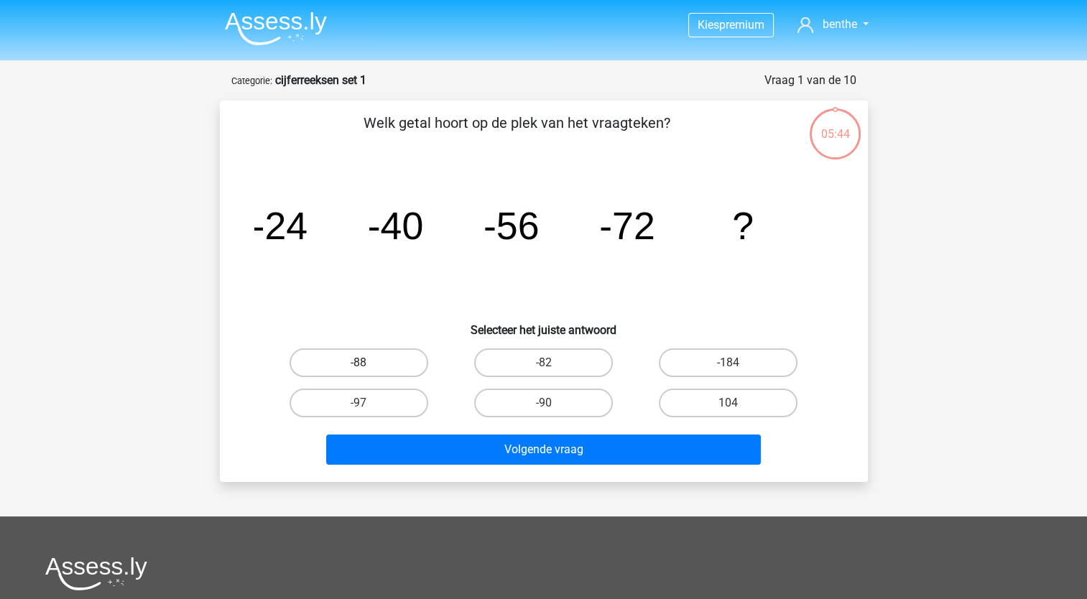
click at [356, 350] on label "-88" at bounding box center [358, 362] width 139 height 29
click at [358, 363] on input "-88" at bounding box center [362, 367] width 9 height 9
radio input "true"
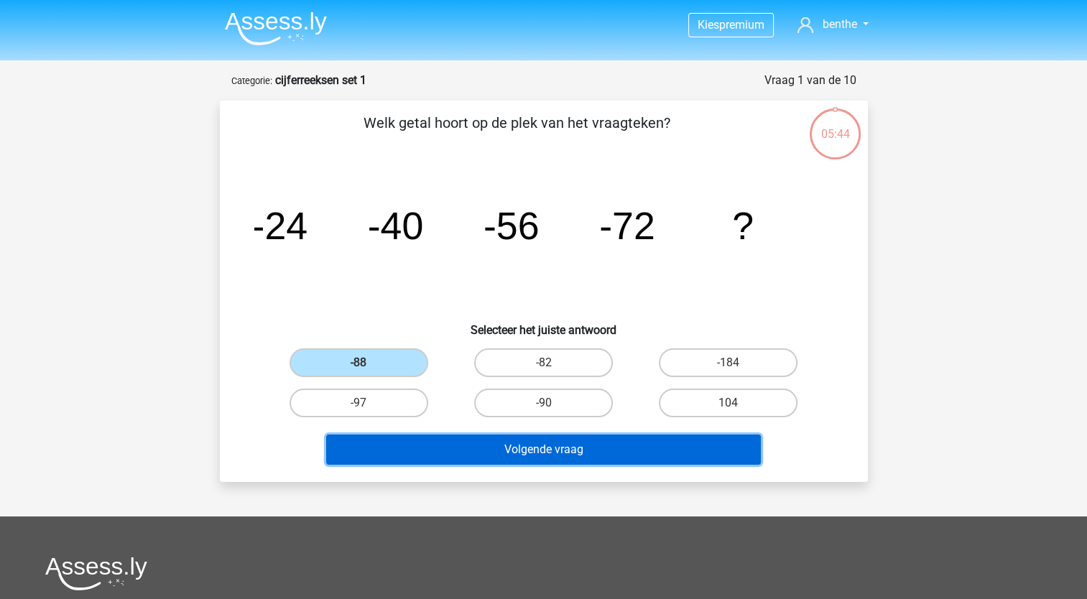
click at [399, 445] on button "Volgende vraag" at bounding box center [543, 450] width 435 height 30
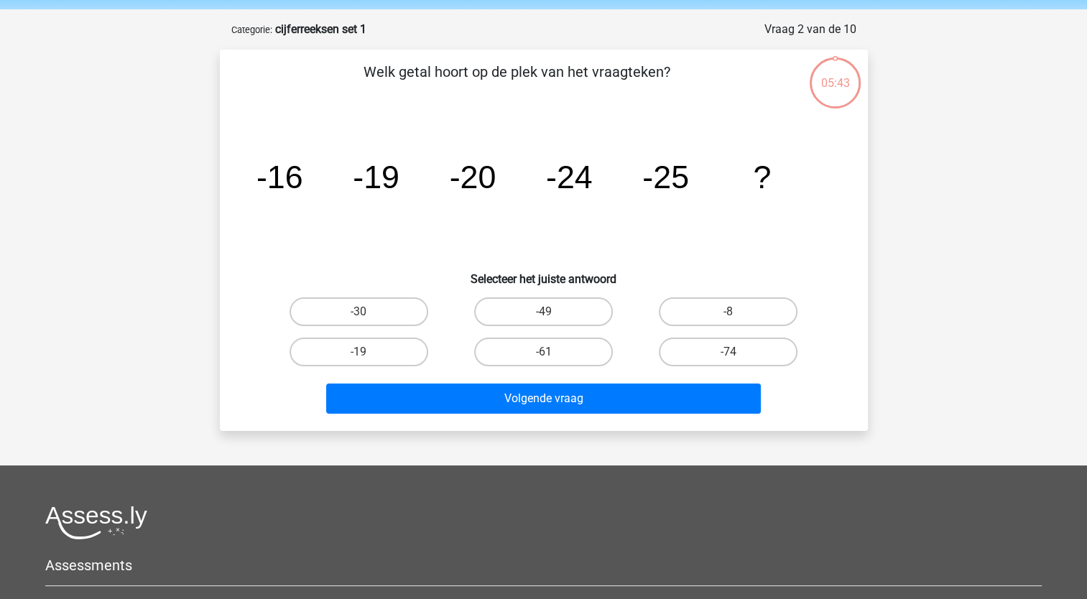
scroll to position [72, 0]
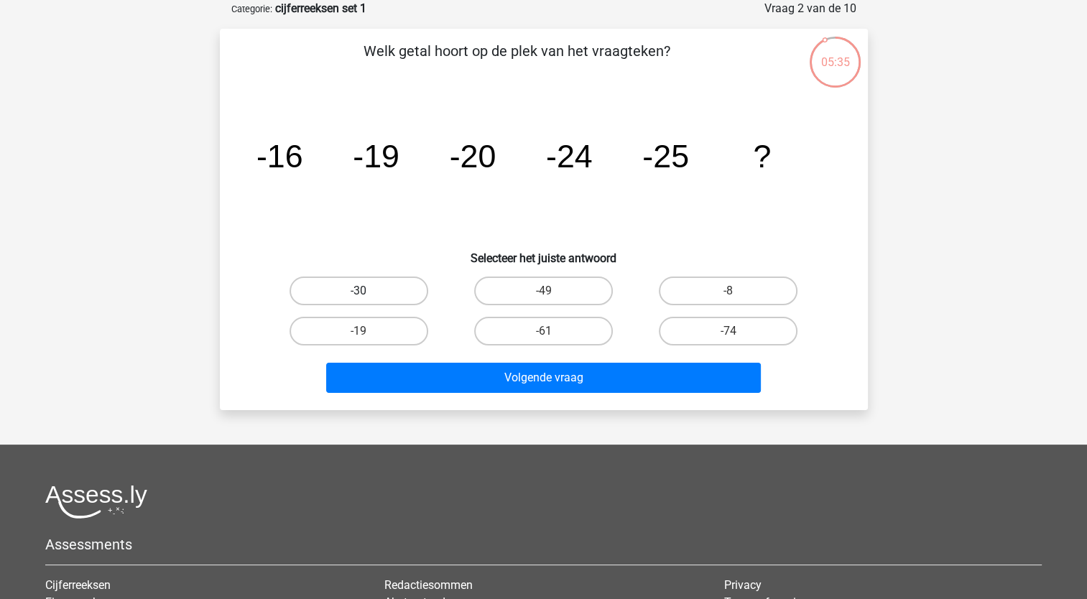
click at [379, 279] on label "-30" at bounding box center [358, 291] width 139 height 29
click at [368, 291] on input "-30" at bounding box center [362, 295] width 9 height 9
radio input "true"
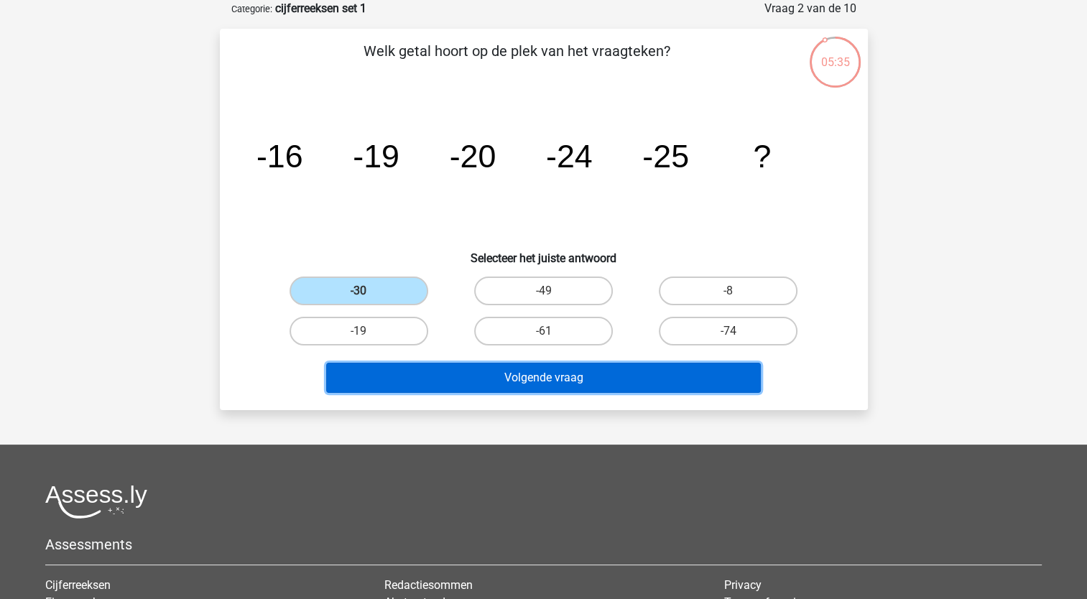
click at [398, 382] on button "Volgende vraag" at bounding box center [543, 378] width 435 height 30
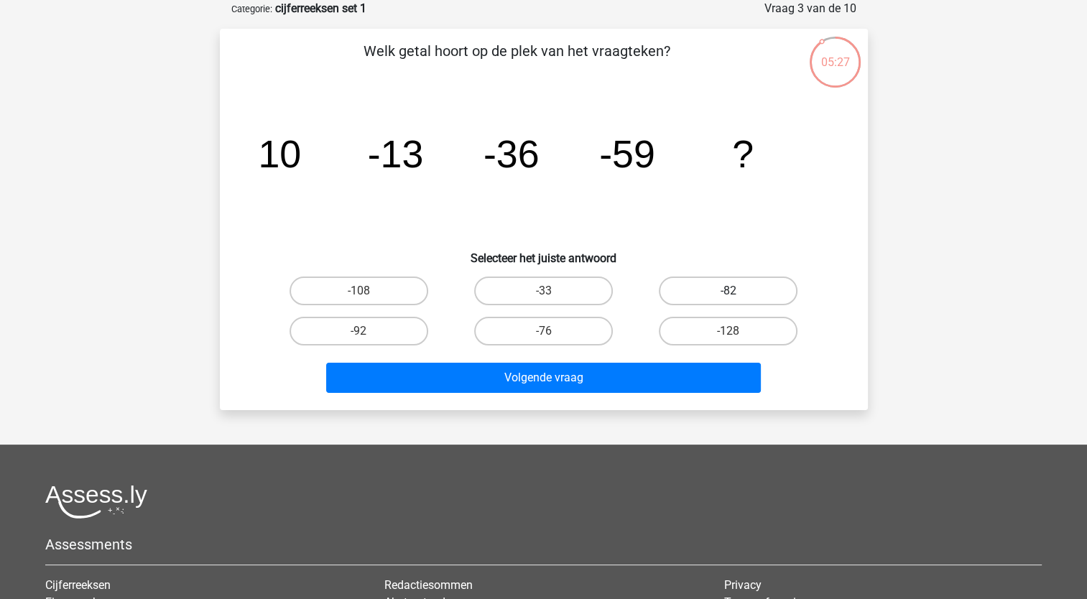
click at [749, 283] on label "-82" at bounding box center [728, 291] width 139 height 29
click at [738, 291] on input "-82" at bounding box center [732, 295] width 9 height 9
radio input "true"
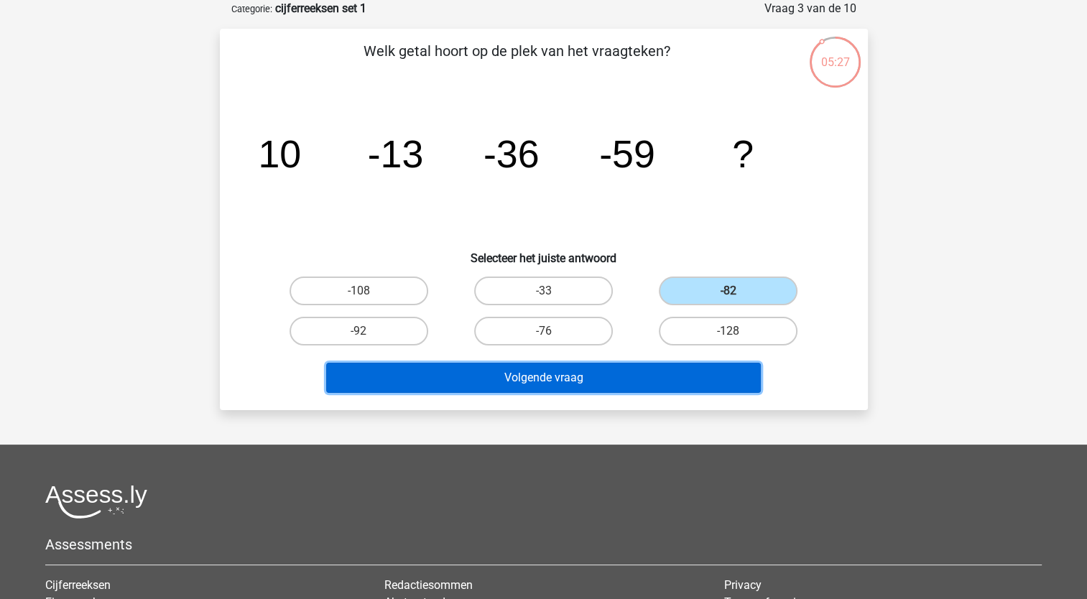
click at [626, 372] on button "Volgende vraag" at bounding box center [543, 378] width 435 height 30
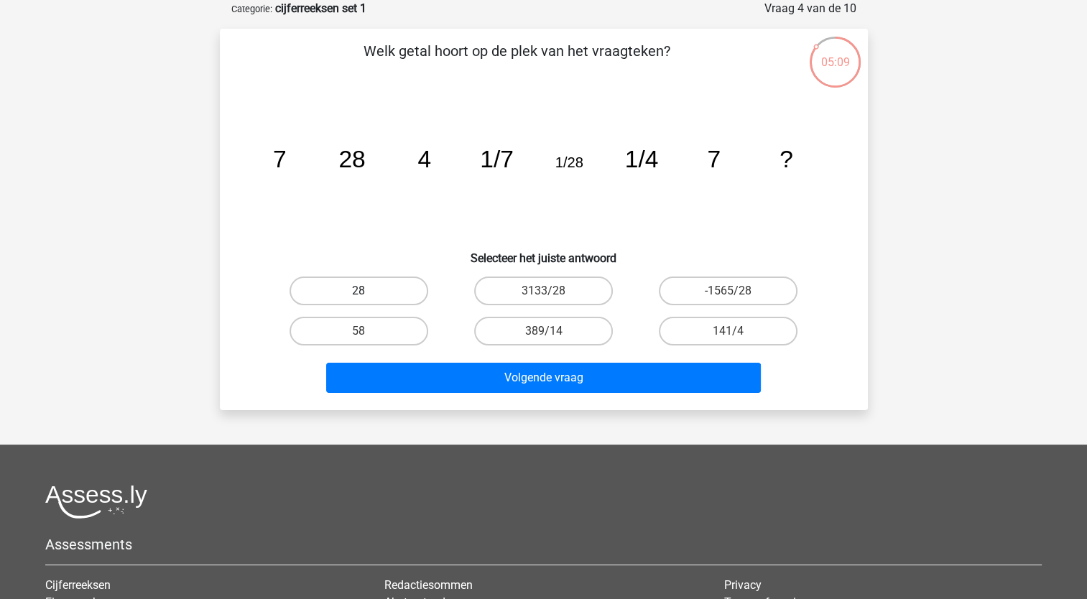
click at [339, 291] on label "28" at bounding box center [358, 291] width 139 height 29
click at [358, 291] on input "28" at bounding box center [362, 295] width 9 height 9
radio input "true"
click at [396, 393] on div "Volgende vraag" at bounding box center [543, 381] width 554 height 36
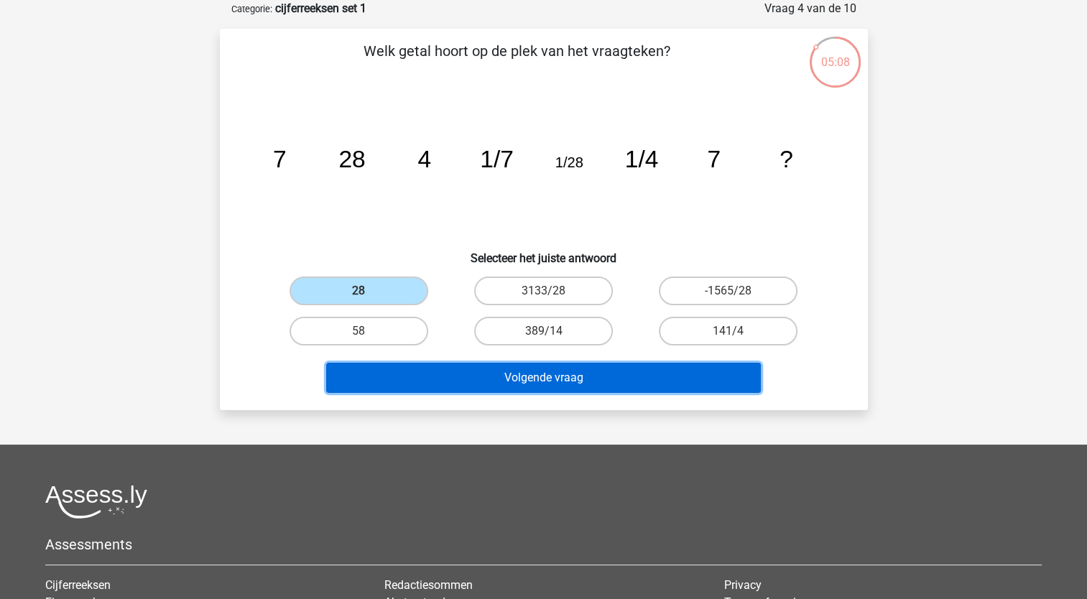
click at [379, 372] on button "Volgende vraag" at bounding box center [543, 378] width 435 height 30
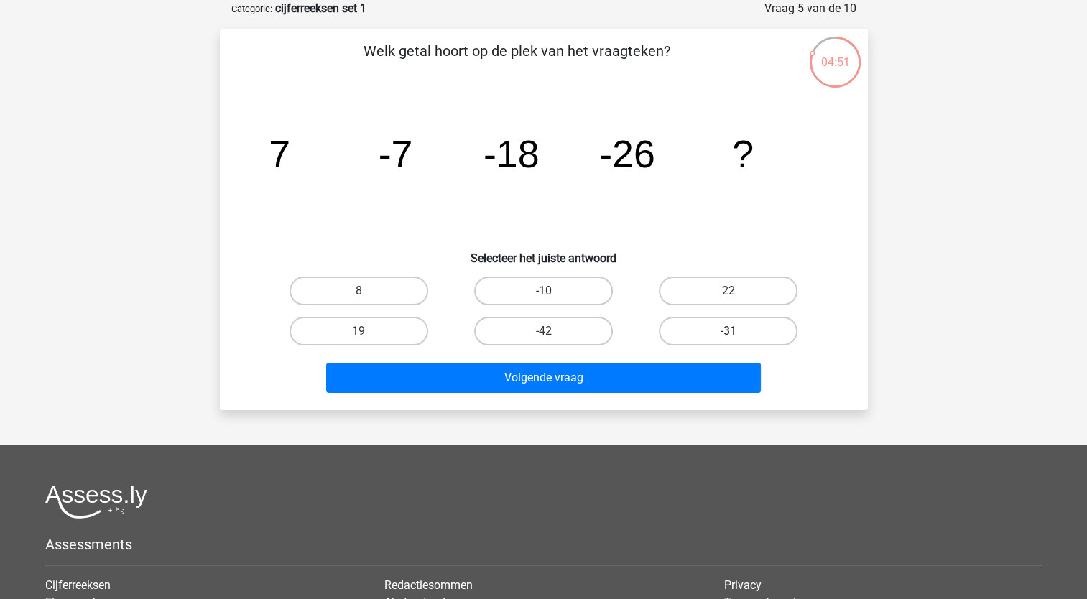
click at [730, 326] on label "-31" at bounding box center [728, 331] width 139 height 29
click at [730, 331] on input "-31" at bounding box center [732, 335] width 9 height 9
radio input "true"
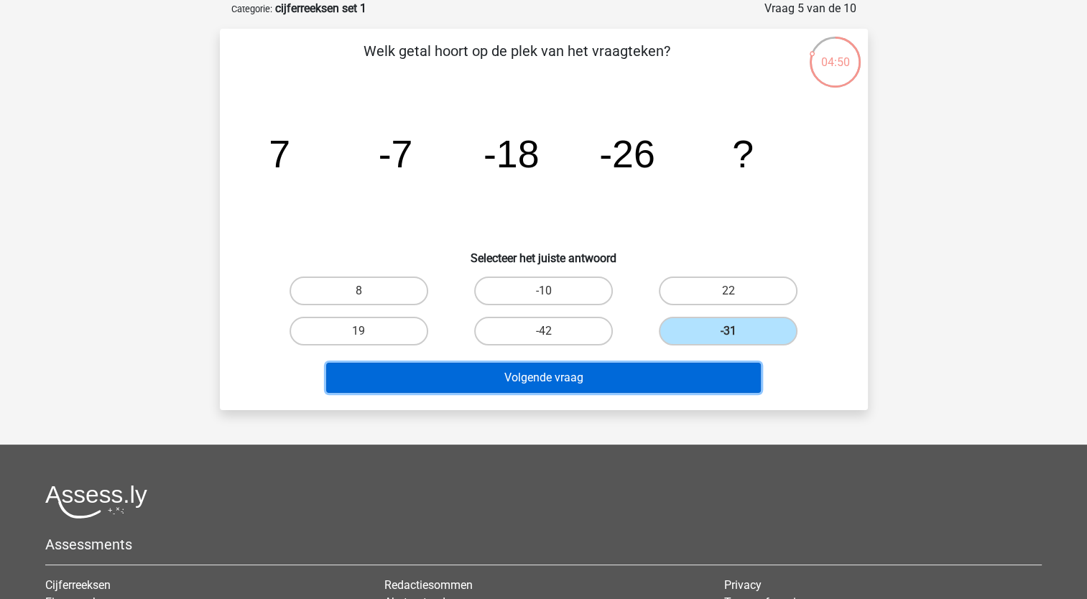
click at [704, 371] on button "Volgende vraag" at bounding box center [543, 378] width 435 height 30
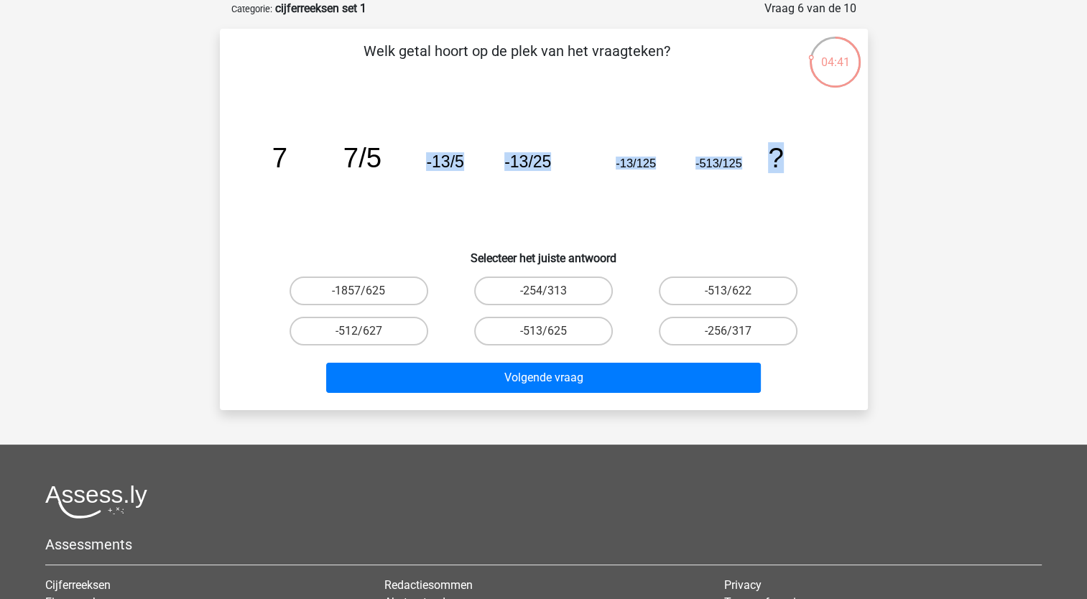
drag, startPoint x: 424, startPoint y: 228, endPoint x: 468, endPoint y: 254, distance: 50.5
click at [468, 254] on div "Welk getal hoort op de plek van het vraagteken? image/svg+xml 7 7/5 -13/5 -13/2…" at bounding box center [544, 219] width 636 height 358
drag, startPoint x: 468, startPoint y: 254, endPoint x: 387, endPoint y: 200, distance: 97.4
click at [387, 200] on icon "image/svg+xml 7 7/5 -13/5 -13/25 -13/125 -513/125 ?" at bounding box center [543, 167] width 579 height 145
drag, startPoint x: 509, startPoint y: 333, endPoint x: 502, endPoint y: 339, distance: 9.1
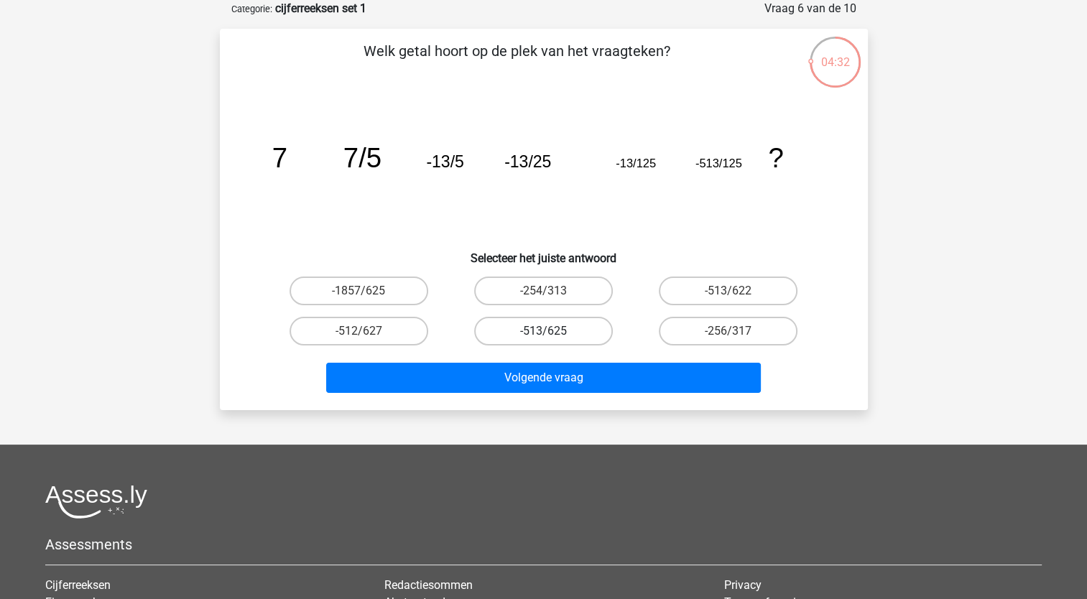
click at [502, 339] on label "-513/625" at bounding box center [543, 331] width 139 height 29
click at [543, 339] on input "-513/625" at bounding box center [547, 335] width 9 height 9
radio input "true"
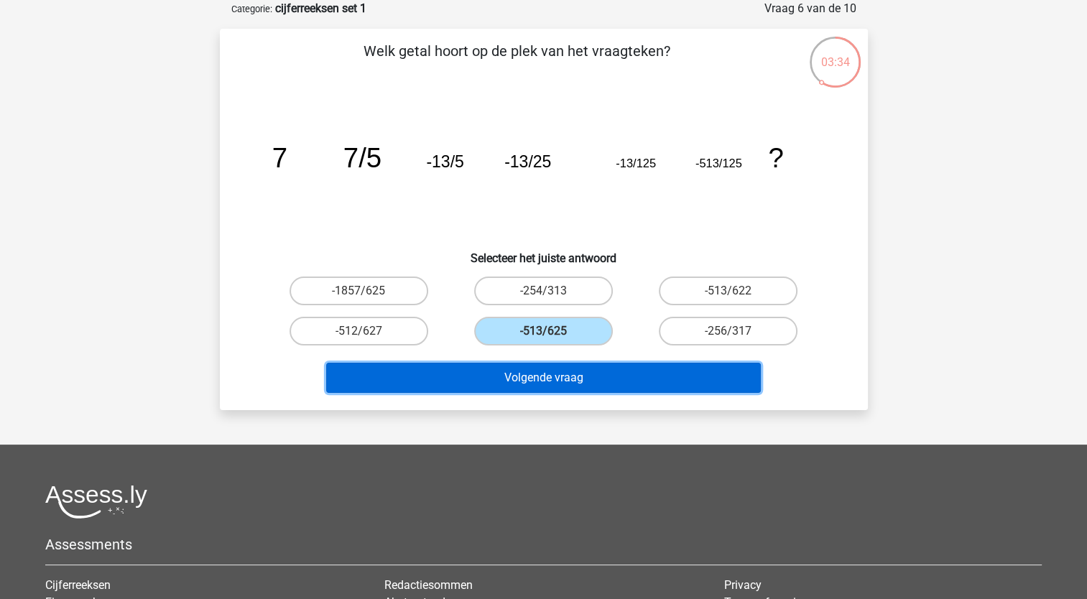
click at [523, 381] on button "Volgende vraag" at bounding box center [543, 378] width 435 height 30
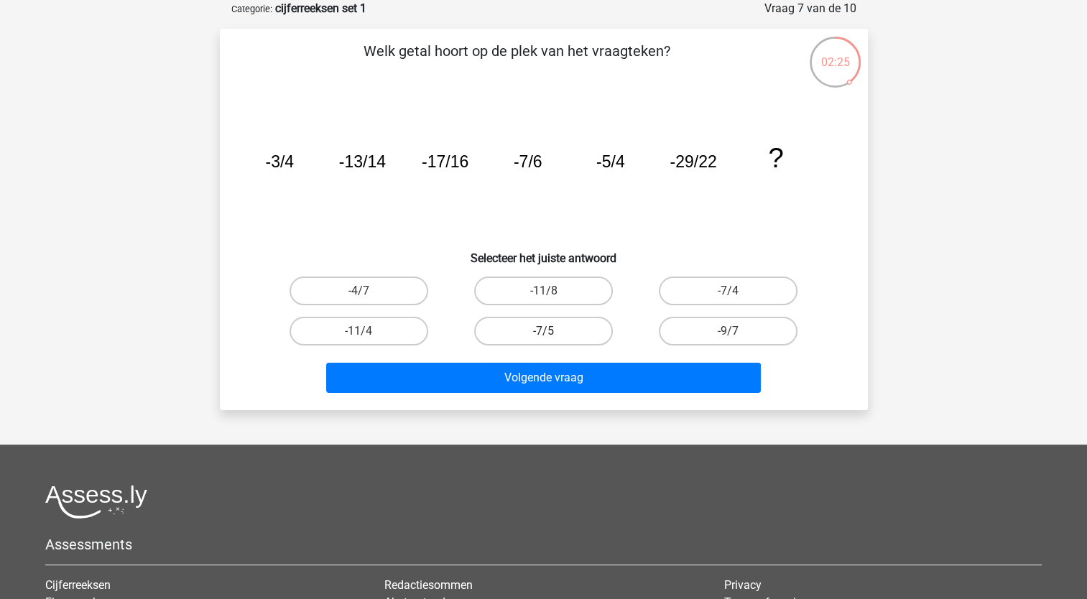
click at [567, 330] on label "-7/5" at bounding box center [543, 331] width 139 height 29
click at [552, 331] on input "-7/5" at bounding box center [547, 335] width 9 height 9
radio input "true"
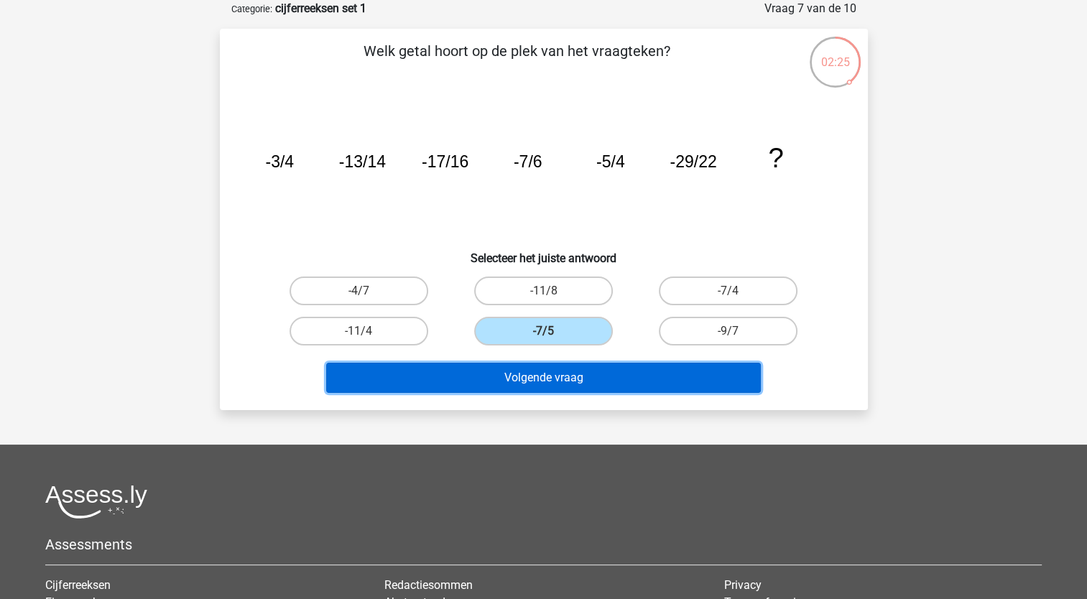
click at [575, 386] on button "Volgende vraag" at bounding box center [543, 378] width 435 height 30
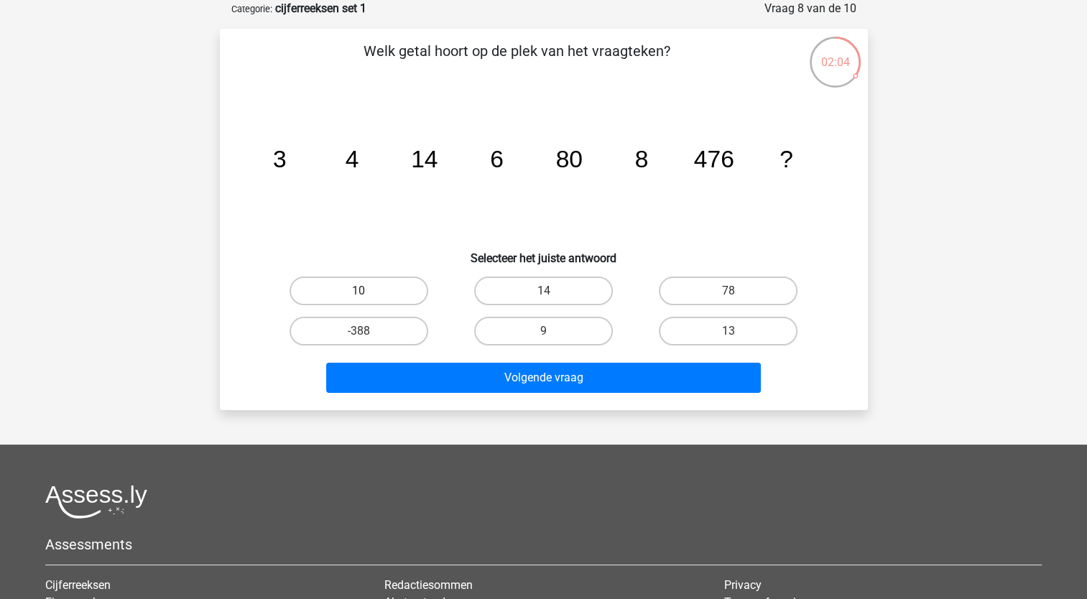
click at [359, 280] on label "10" at bounding box center [358, 291] width 139 height 29
click at [359, 291] on input "10" at bounding box center [362, 295] width 9 height 9
radio input "true"
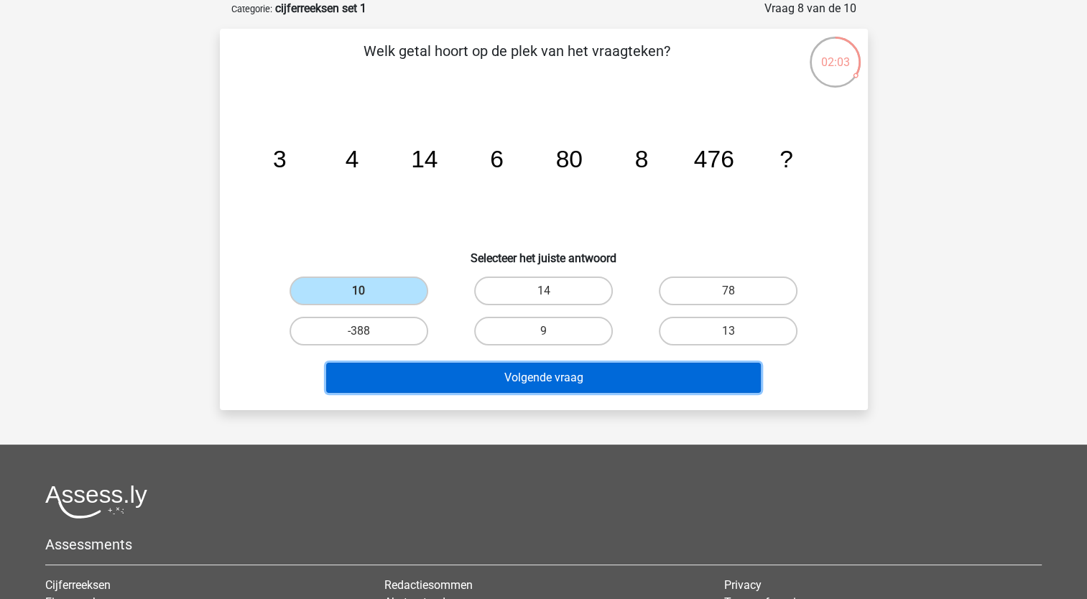
click at [390, 376] on button "Volgende vraag" at bounding box center [543, 378] width 435 height 30
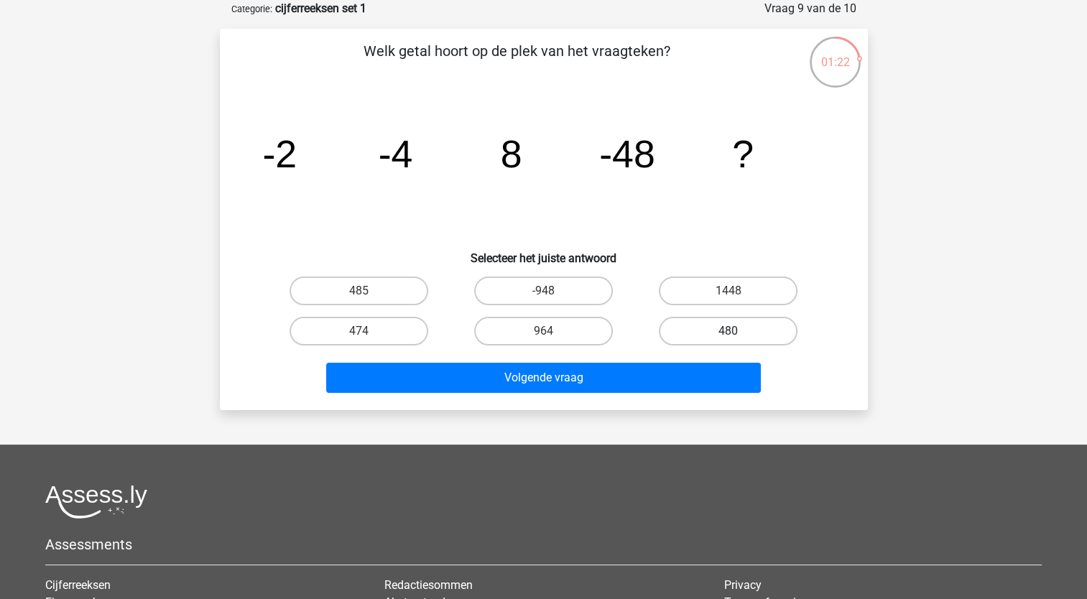
click at [706, 341] on label "480" at bounding box center [728, 331] width 139 height 29
click at [728, 340] on input "480" at bounding box center [732, 335] width 9 height 9
radio input "true"
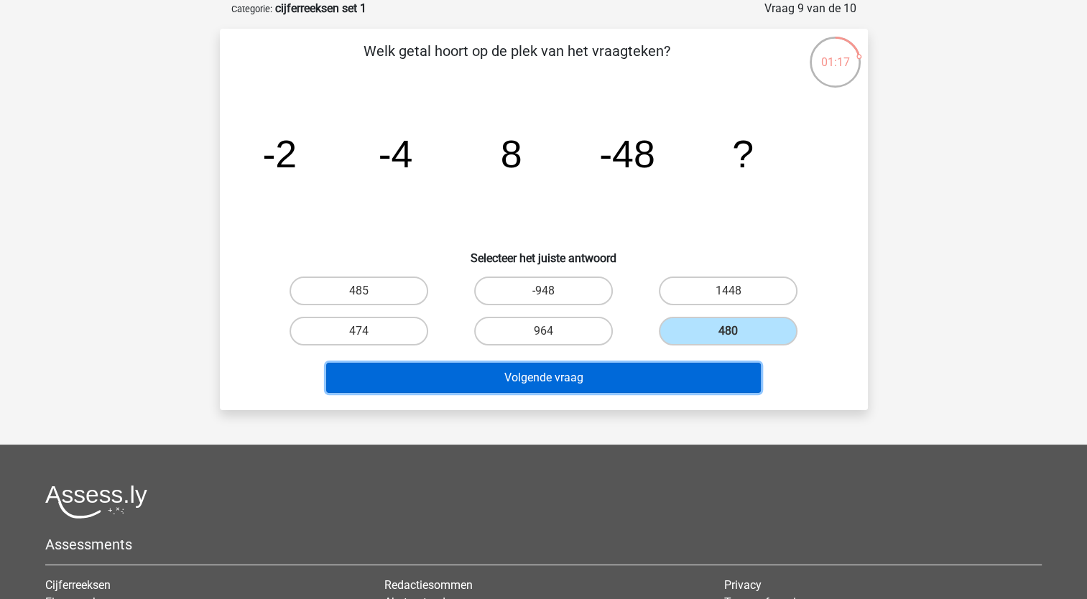
click at [588, 374] on button "Volgende vraag" at bounding box center [543, 378] width 435 height 30
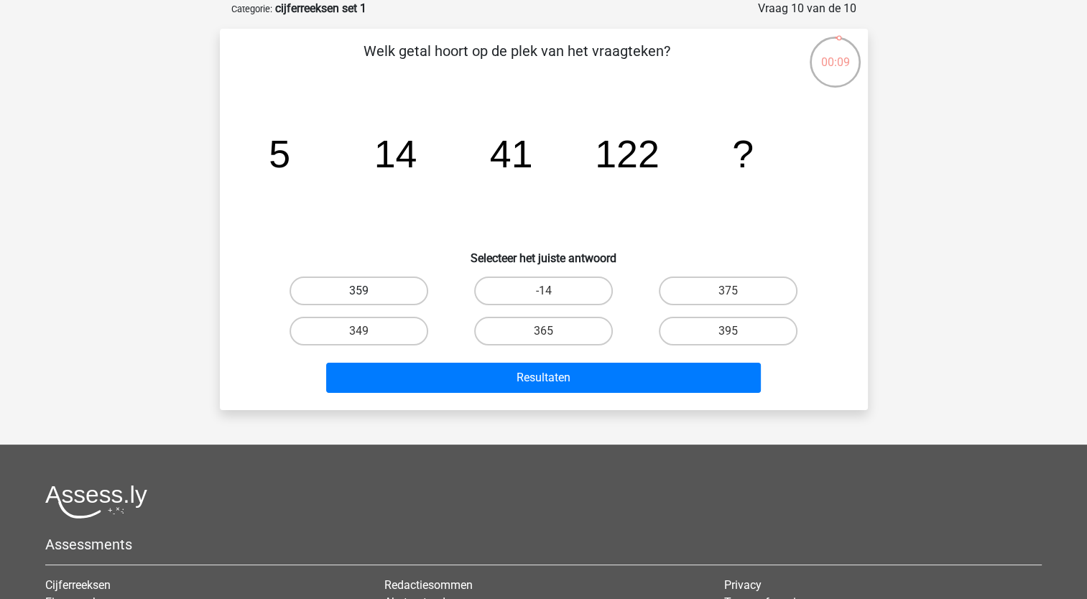
click at [391, 294] on label "359" at bounding box center [358, 291] width 139 height 29
click at [368, 294] on input "359" at bounding box center [362, 295] width 9 height 9
radio input "true"
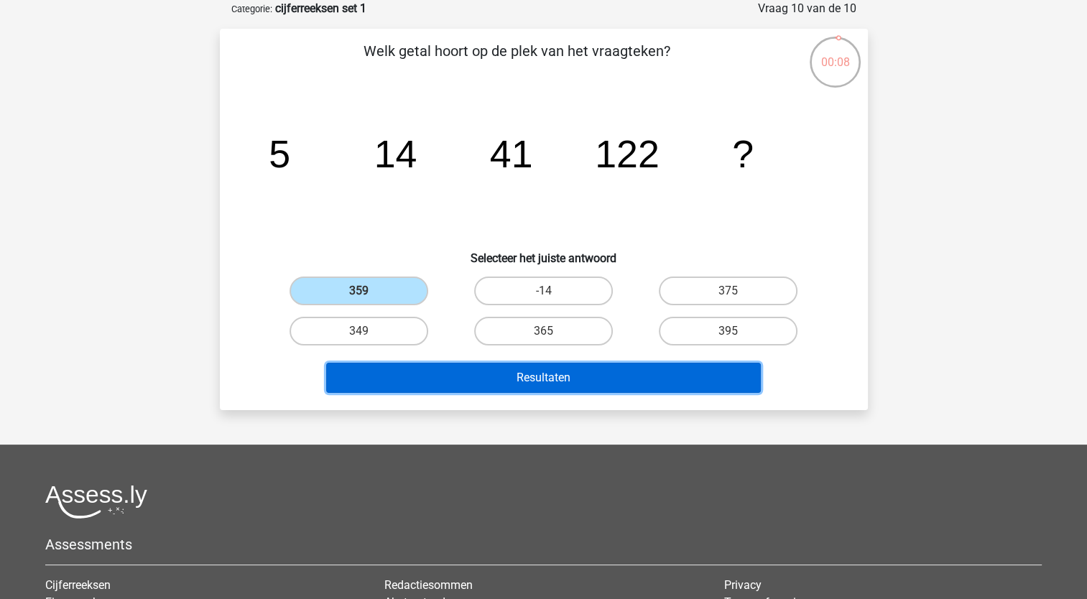
click at [439, 384] on button "Resultaten" at bounding box center [543, 378] width 435 height 30
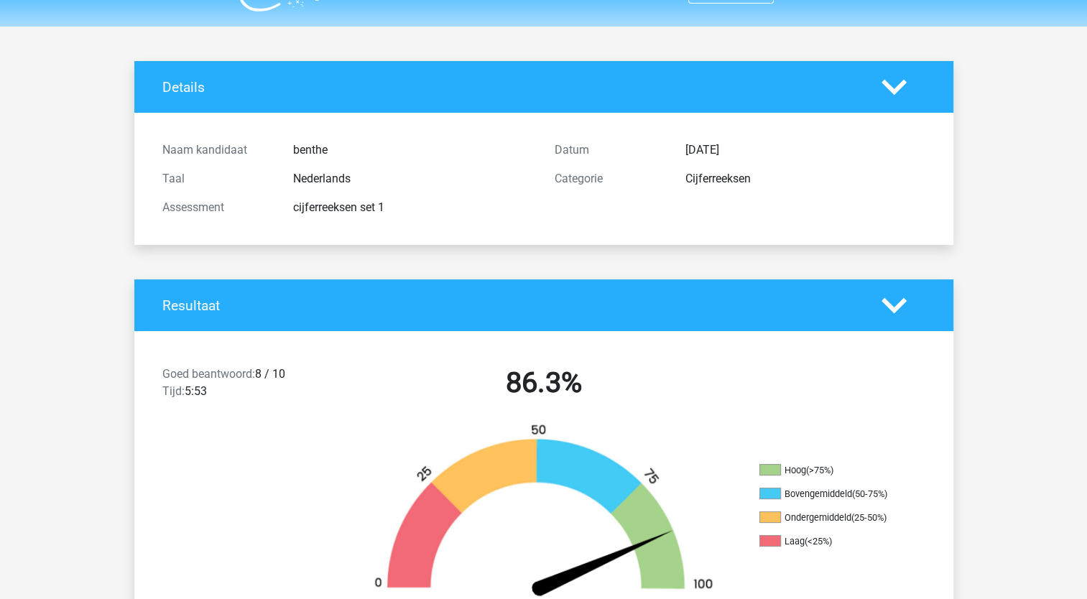
scroll to position [53, 0]
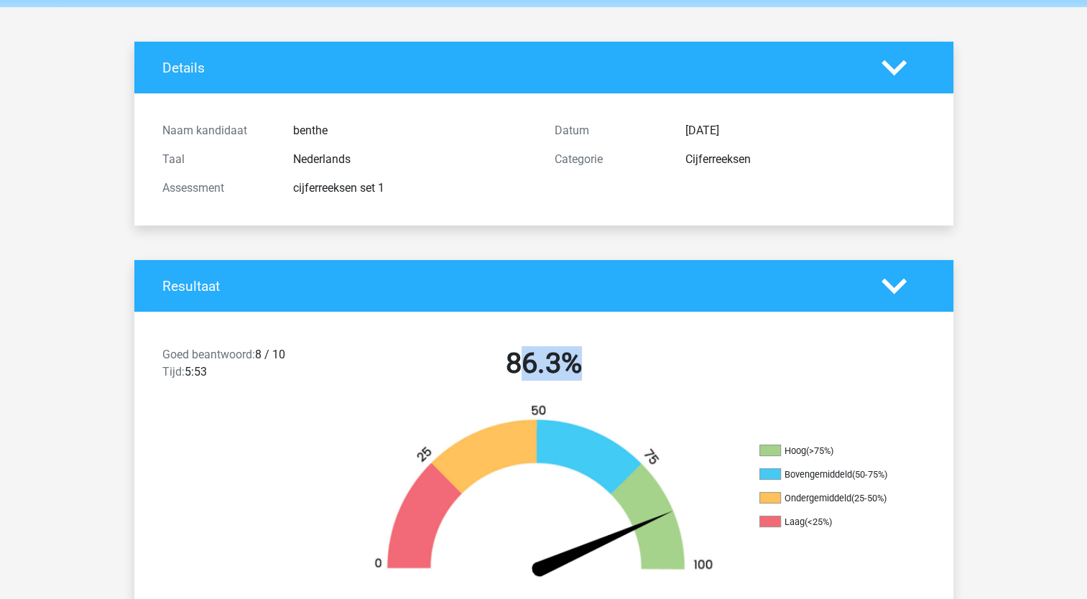
drag, startPoint x: 515, startPoint y: 365, endPoint x: 598, endPoint y: 366, distance: 83.3
click at [598, 366] on h2 "86.3%" at bounding box center [543, 363] width 371 height 34
click at [273, 365] on div "Goed beantwoord: 8 / 10 Tijd: 5:53" at bounding box center [250, 366] width 196 height 40
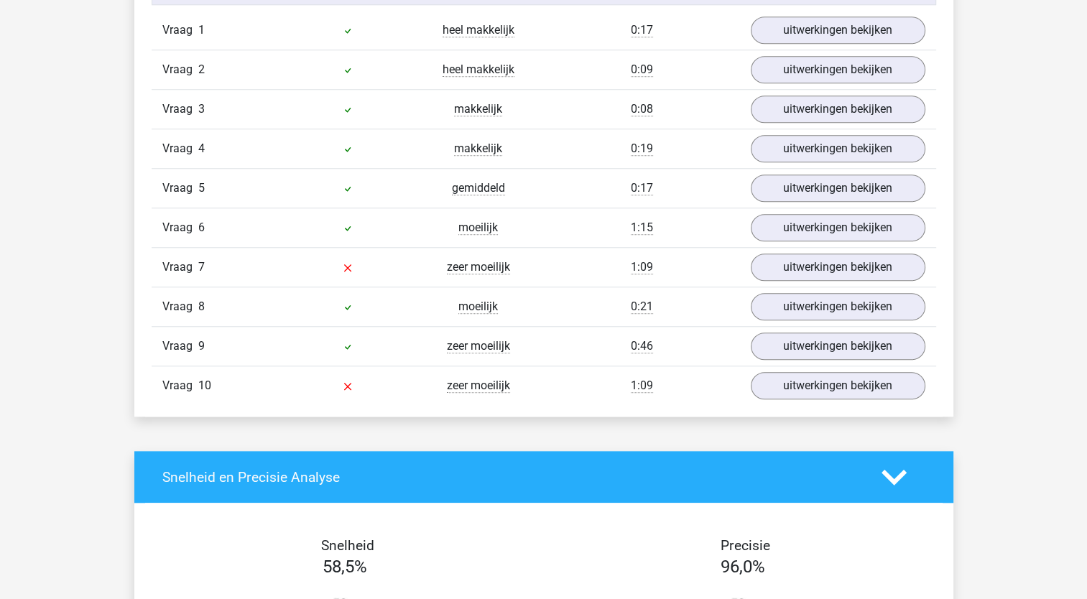
scroll to position [1258, 0]
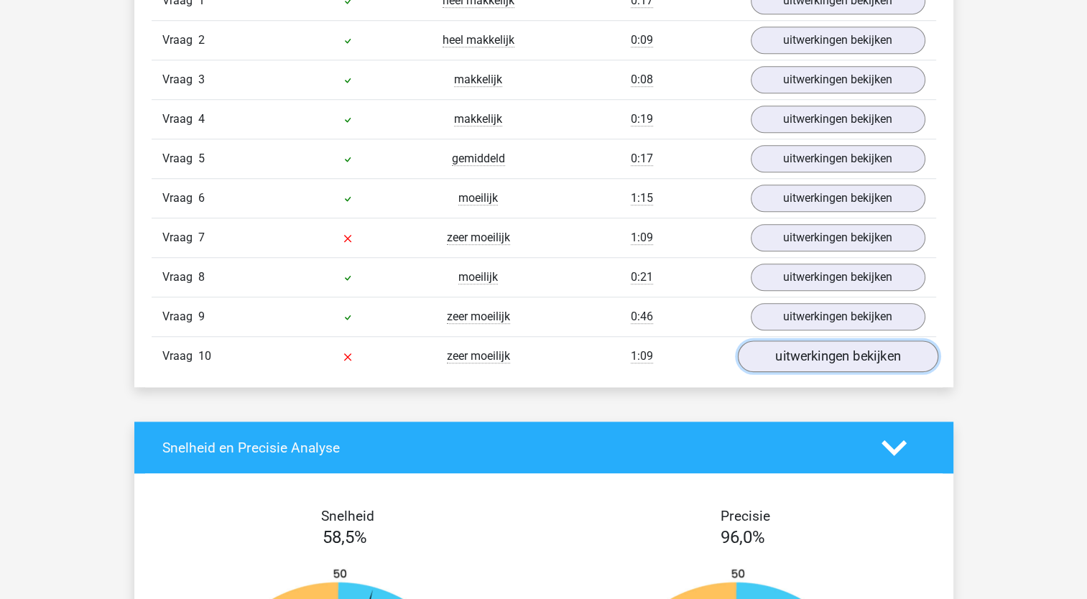
click at [831, 355] on link "uitwerkingen bekijken" at bounding box center [837, 356] width 200 height 32
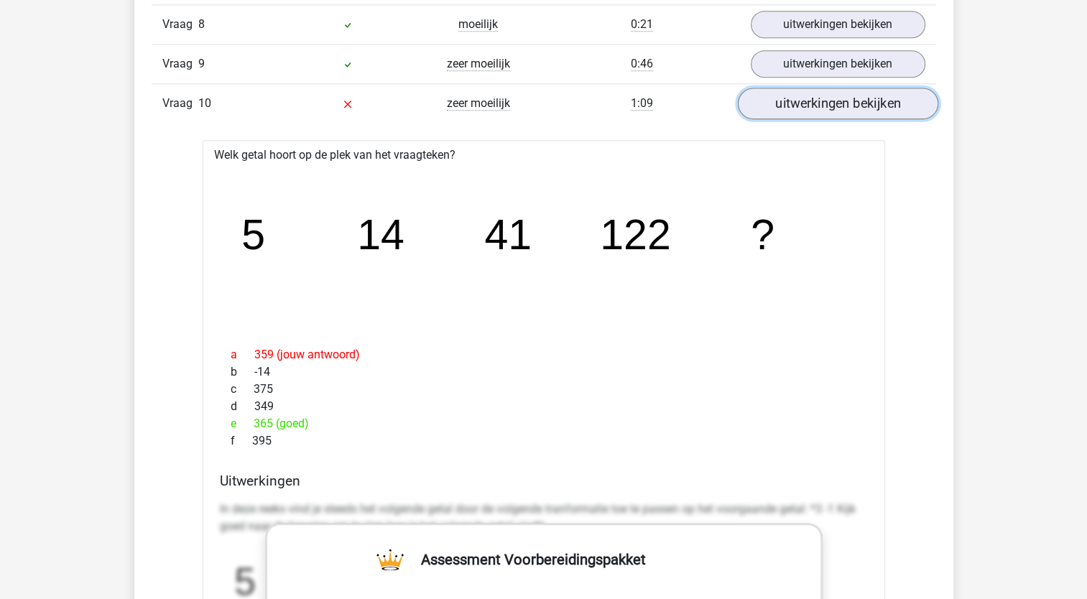
scroll to position [1513, 0]
